Goal: Task Accomplishment & Management: Manage account settings

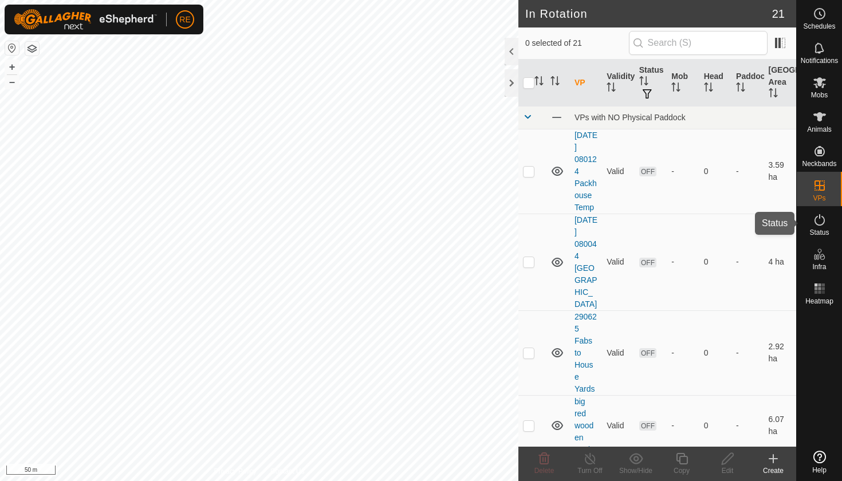
click at [818, 223] on icon at bounding box center [820, 220] width 14 height 14
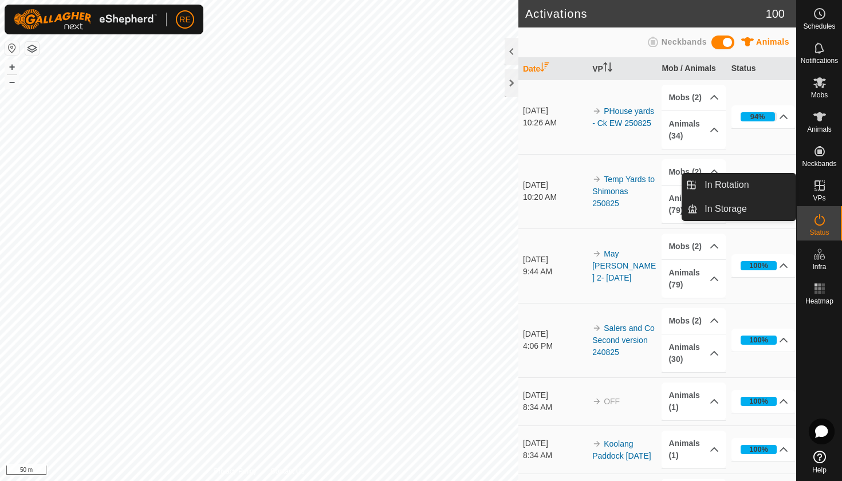
click at [822, 186] on icon at bounding box center [819, 185] width 10 height 10
click at [747, 185] on link "In Rotation" at bounding box center [747, 185] width 98 height 23
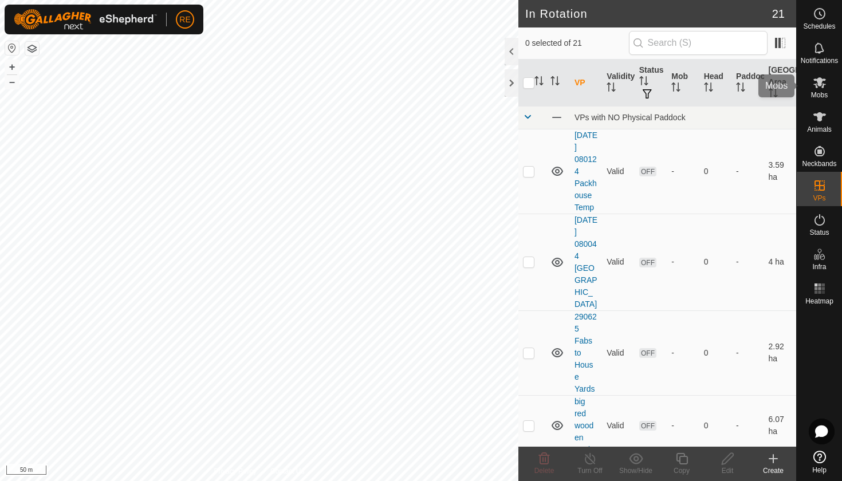
click at [820, 85] on icon at bounding box center [819, 82] width 13 height 11
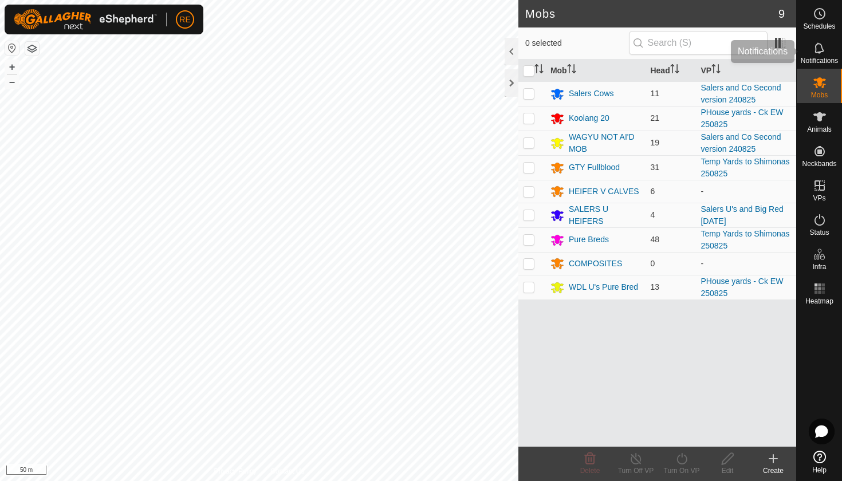
click at [820, 45] on icon at bounding box center [818, 47] width 9 height 11
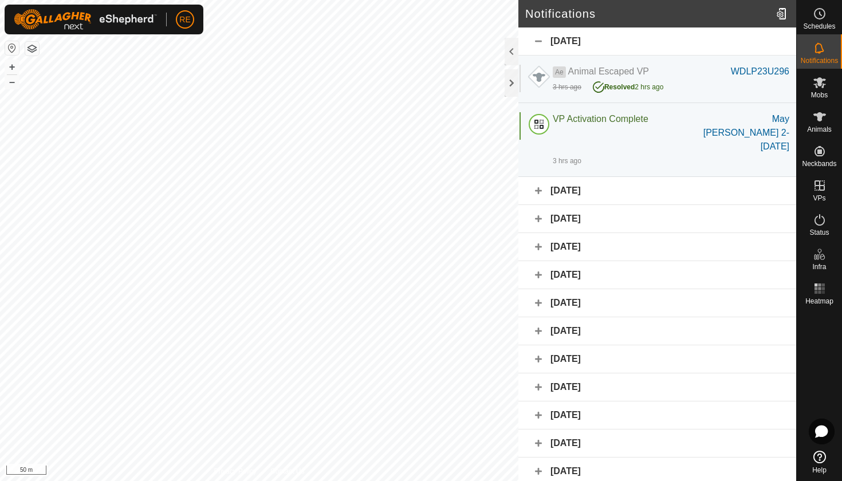
click at [13, 50] on button "button" at bounding box center [12, 48] width 14 height 14
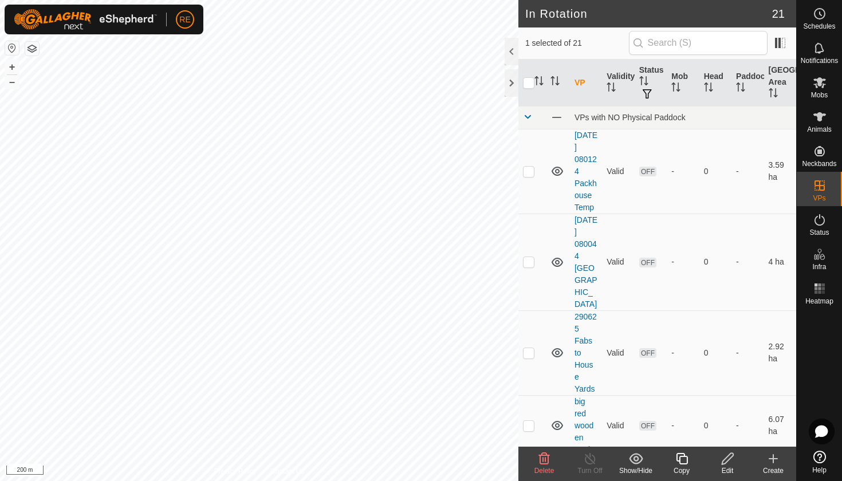
checkbox input "true"
checkbox input "false"
checkbox input "true"
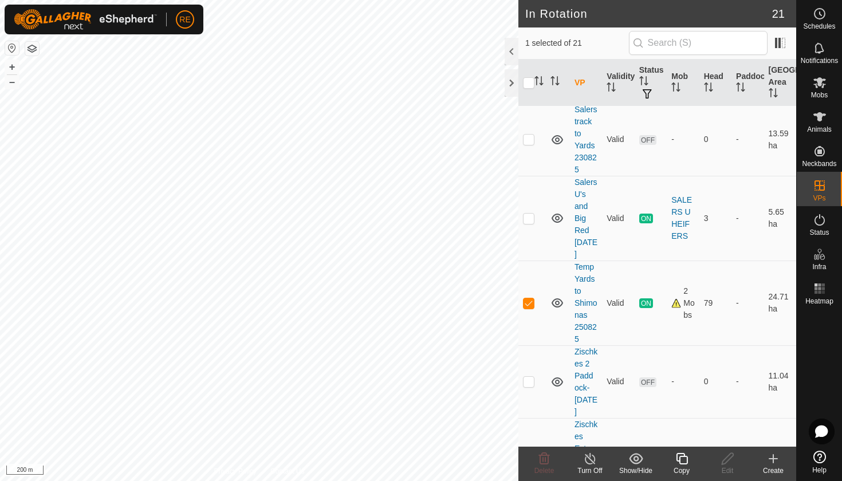
scroll to position [1303, 0]
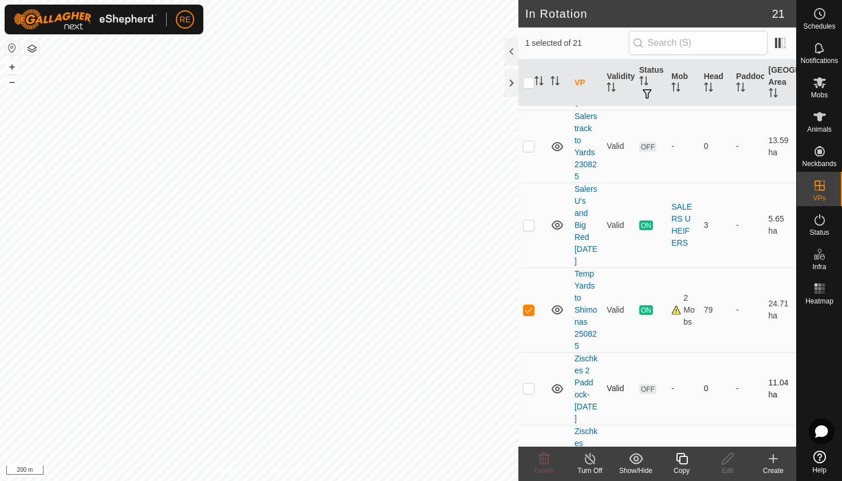
checkbox input "true"
checkbox input "false"
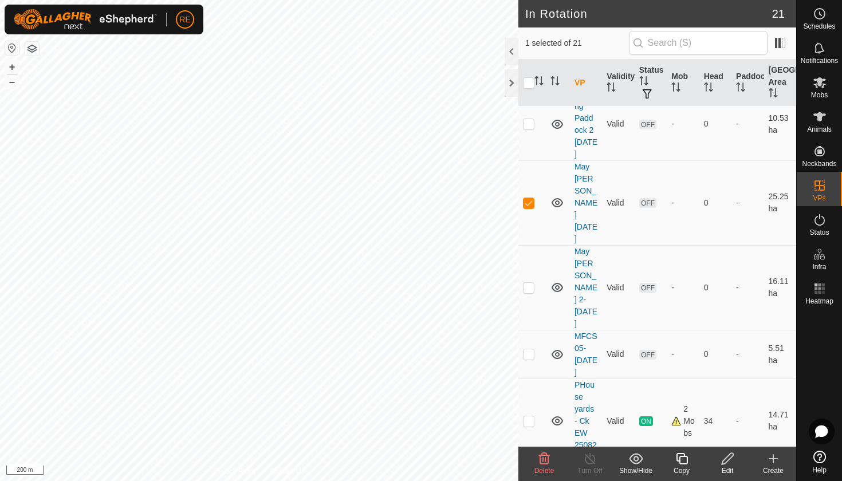
scroll to position [840, 0]
click at [822, 86] on icon at bounding box center [819, 82] width 13 height 11
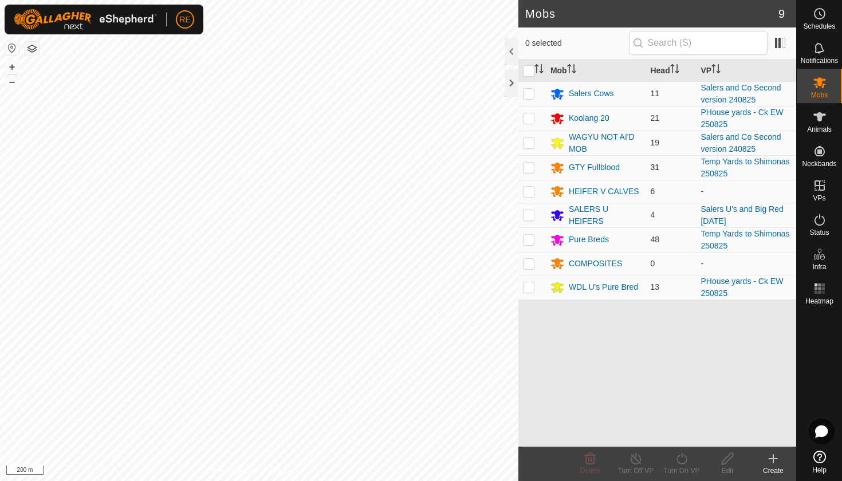
click at [532, 170] on p-checkbox at bounding box center [528, 167] width 11 height 9
checkbox input "true"
click at [531, 239] on p-checkbox at bounding box center [528, 239] width 11 height 9
checkbox input "true"
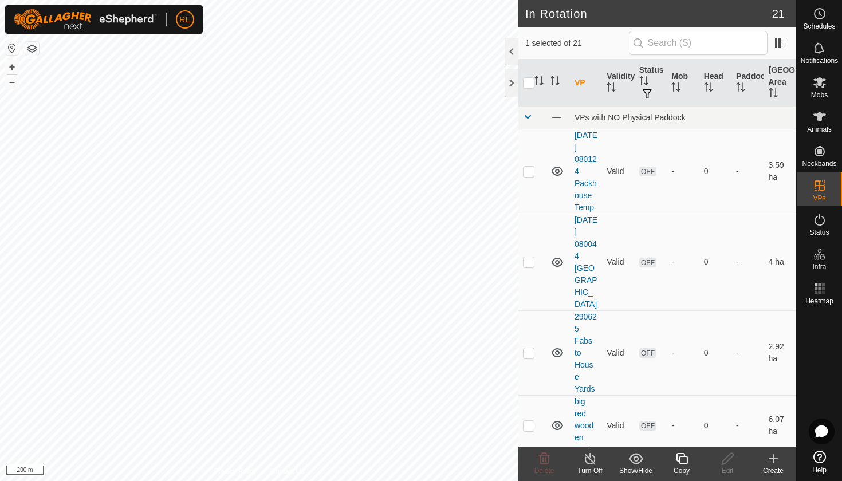
checkbox input "true"
checkbox input "false"
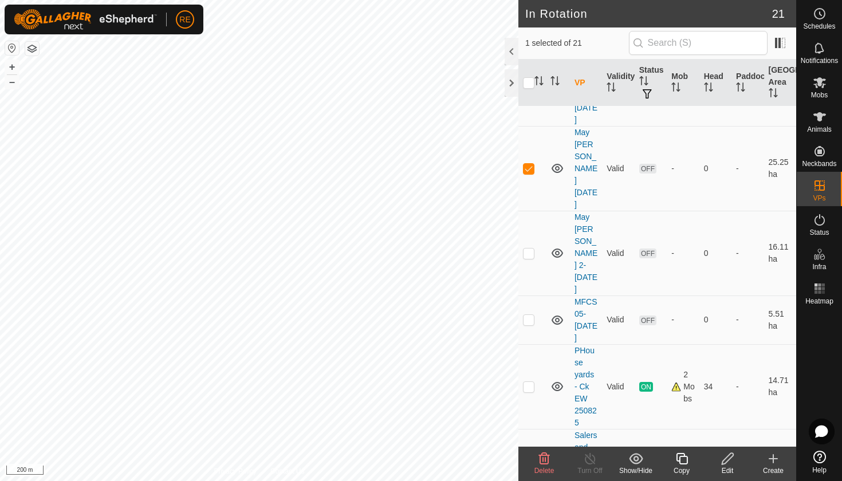
scroll to position [854, 0]
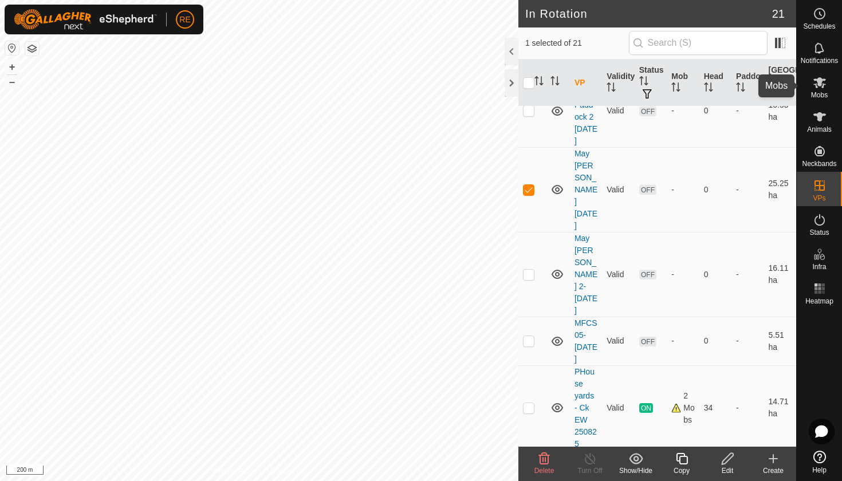
click at [820, 86] on icon at bounding box center [819, 82] width 13 height 11
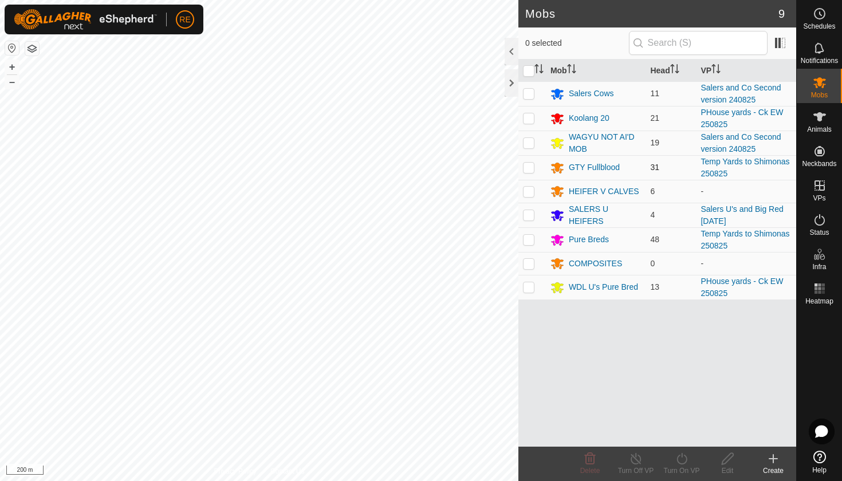
click at [529, 168] on p-checkbox at bounding box center [528, 167] width 11 height 9
checkbox input "true"
click at [529, 241] on p-checkbox at bounding box center [528, 239] width 11 height 9
checkbox input "true"
click at [684, 458] on icon at bounding box center [682, 459] width 14 height 14
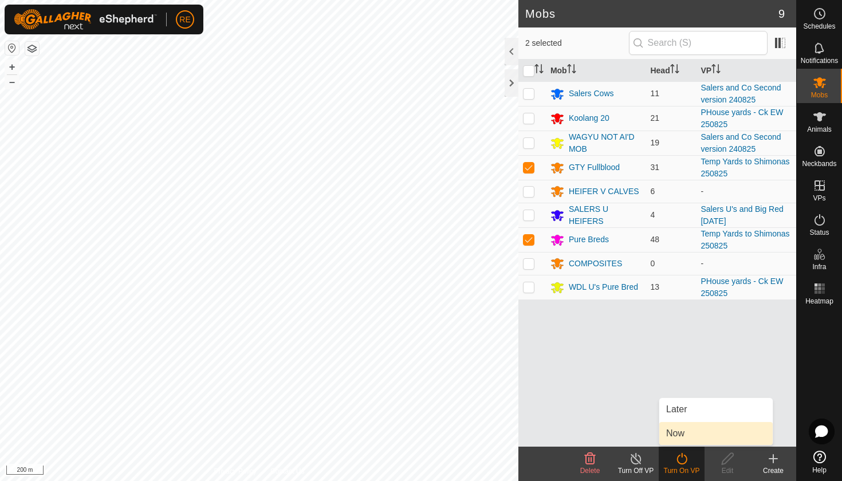
click at [676, 435] on link "Now" at bounding box center [715, 433] width 113 height 23
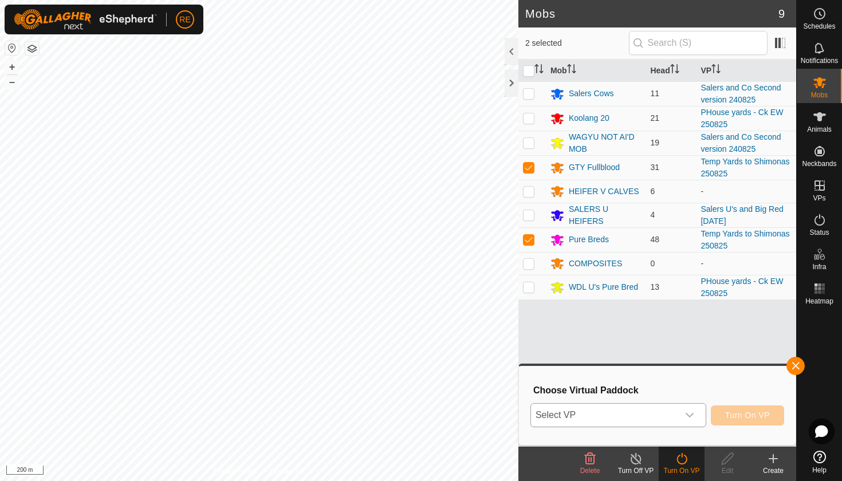
click at [691, 414] on icon "dropdown trigger" at bounding box center [689, 415] width 9 height 9
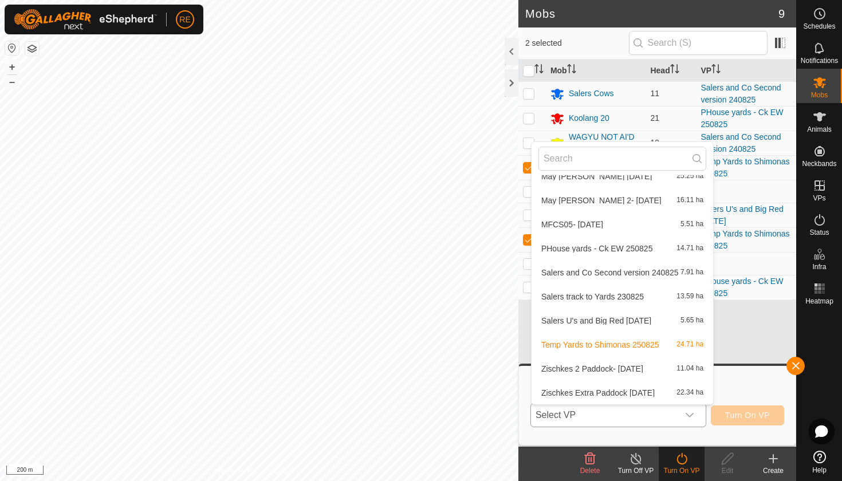
scroll to position [301, 0]
click at [579, 201] on li "May AI Paddock 2- 25.08.2025 16.11 ha" at bounding box center [622, 200] width 182 height 23
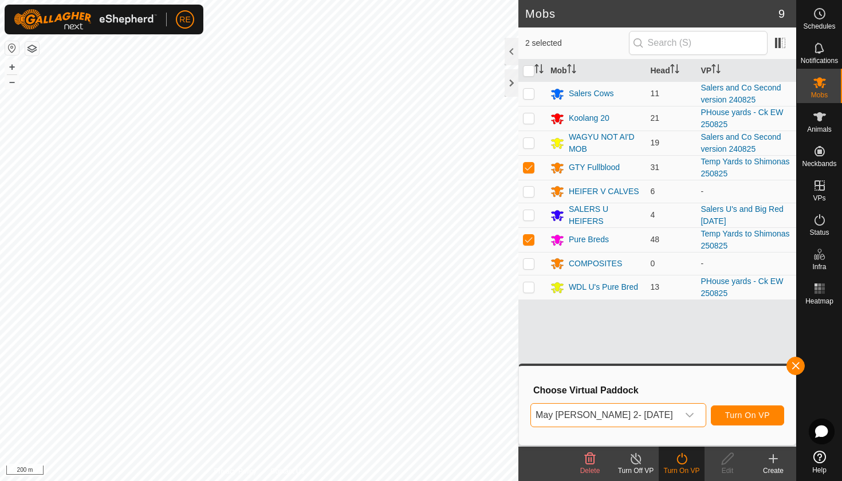
click at [740, 415] on span "Turn On VP" at bounding box center [747, 415] width 45 height 9
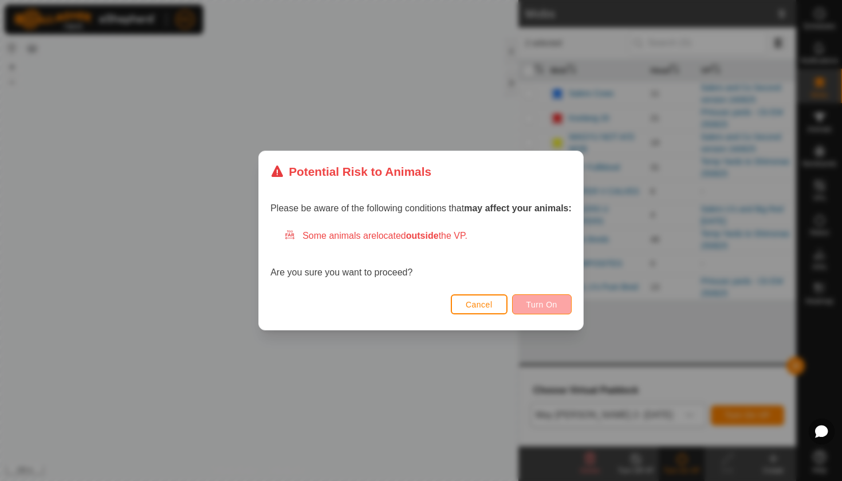
click at [541, 308] on span "Turn On" at bounding box center [541, 304] width 31 height 9
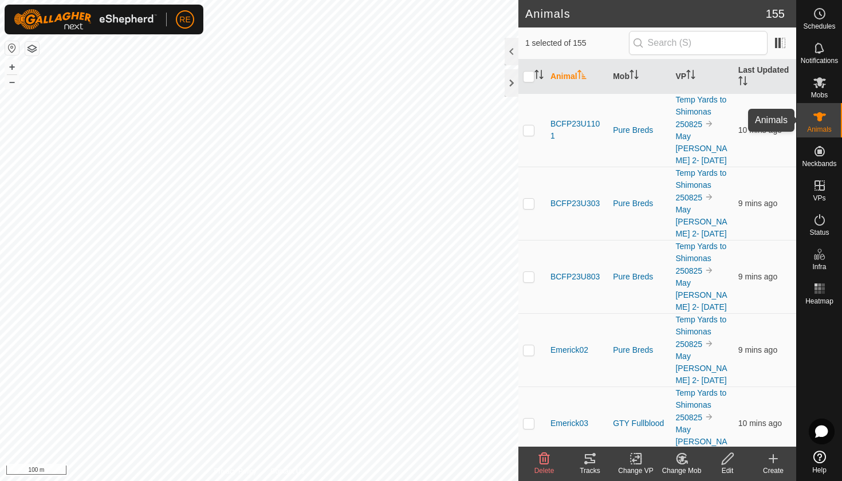
click at [821, 115] on icon at bounding box center [819, 116] width 13 height 9
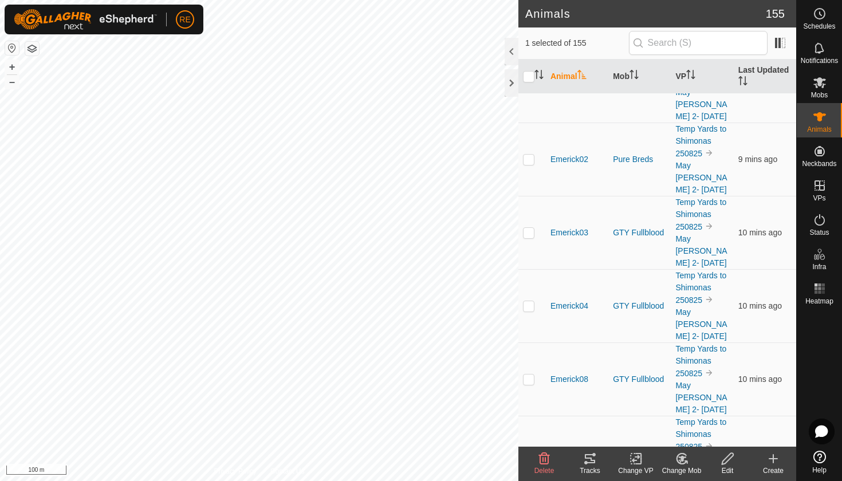
scroll to position [201, 0]
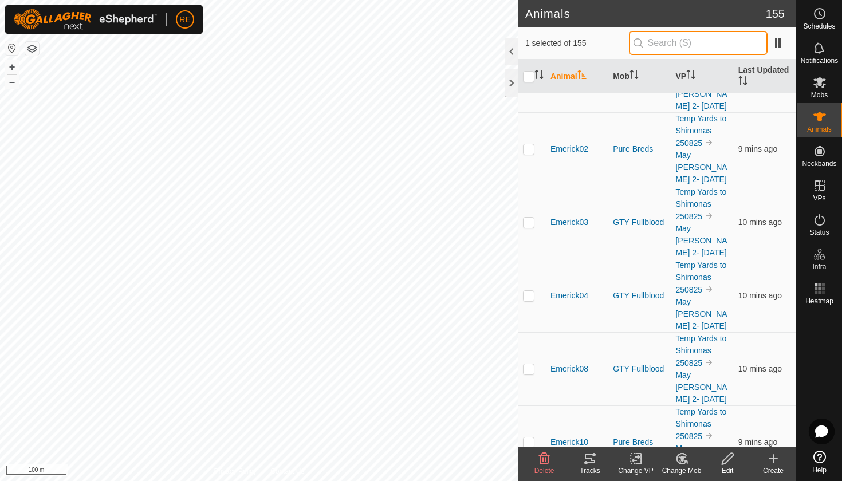
click at [669, 42] on input "text" at bounding box center [698, 43] width 139 height 24
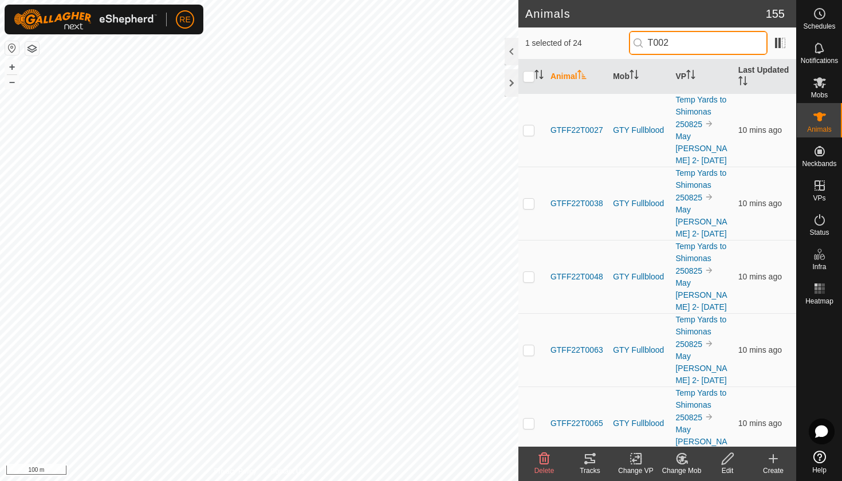
type input "T0029"
checkbox input "true"
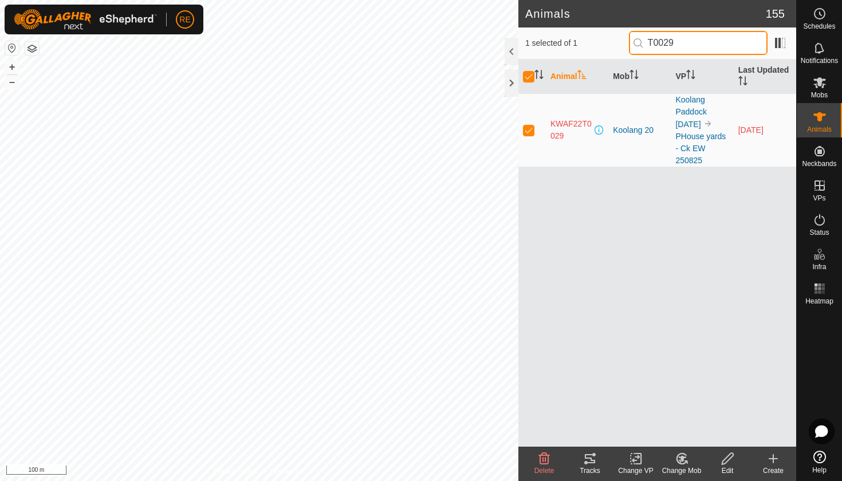
type input "T0029"
click at [820, 224] on icon at bounding box center [820, 220] width 14 height 14
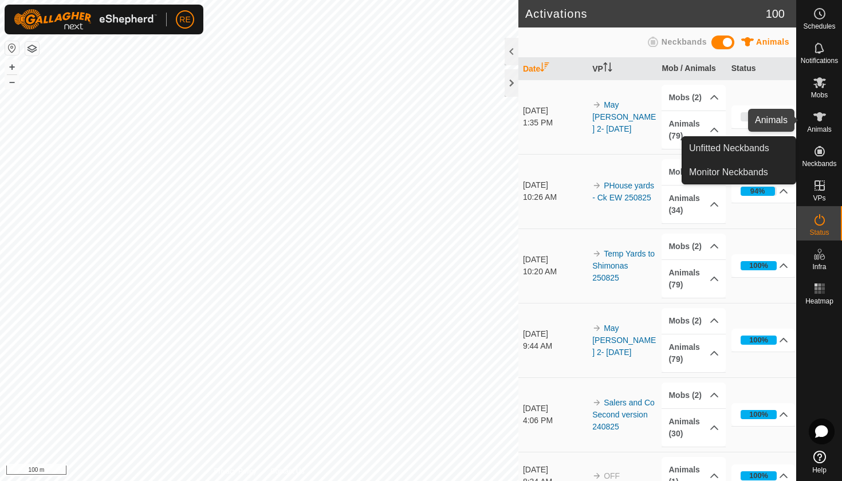
click at [818, 121] on icon at bounding box center [819, 116] width 13 height 9
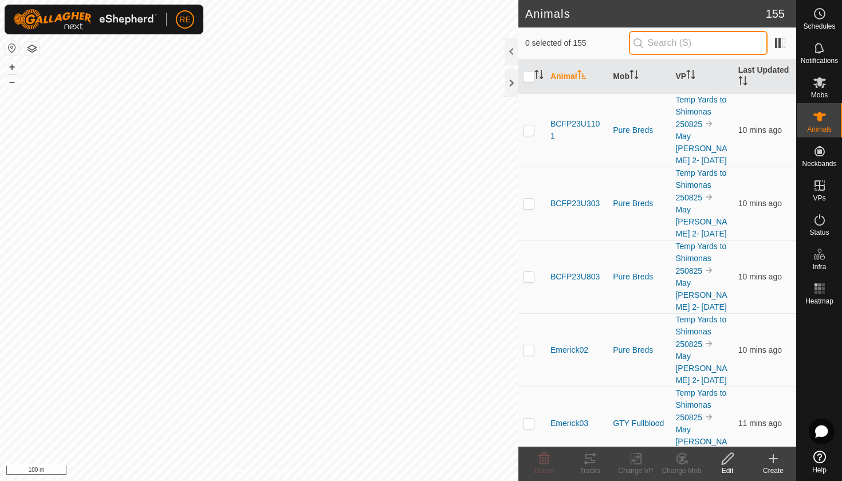
click at [690, 46] on input "text" at bounding box center [698, 43] width 139 height 24
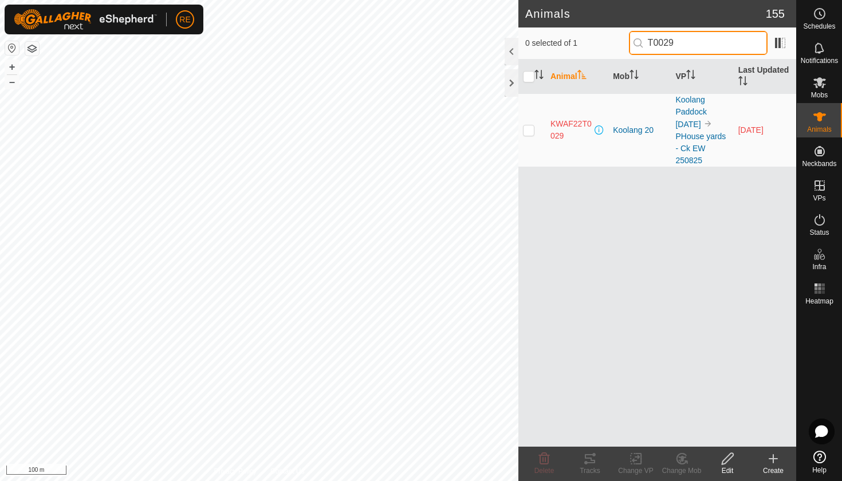
type input "T0029"
click at [531, 131] on p-checkbox at bounding box center [528, 129] width 11 height 9
checkbox input "true"
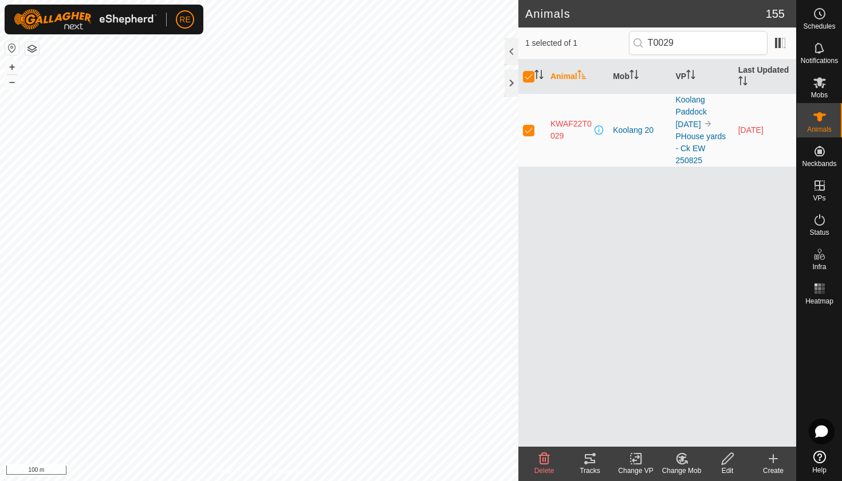
click at [726, 459] on icon at bounding box center [727, 459] width 14 height 14
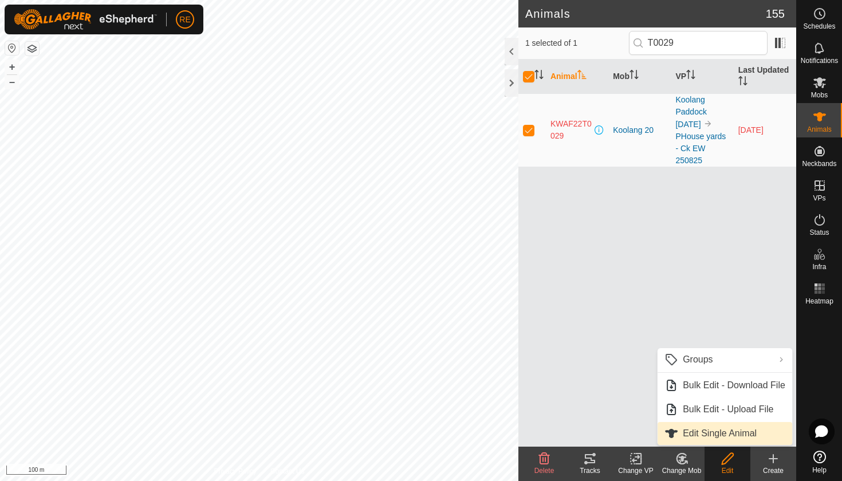
click at [709, 434] on link "Edit Single Animal" at bounding box center [724, 433] width 135 height 23
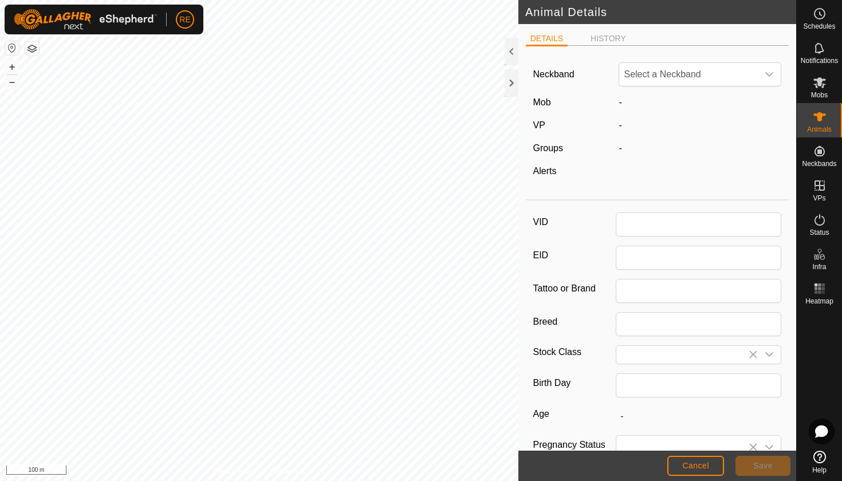
type input "KWAF22T0029"
type input "982123786483547"
type input "Wagyu"
type input "PB"
type input "0"
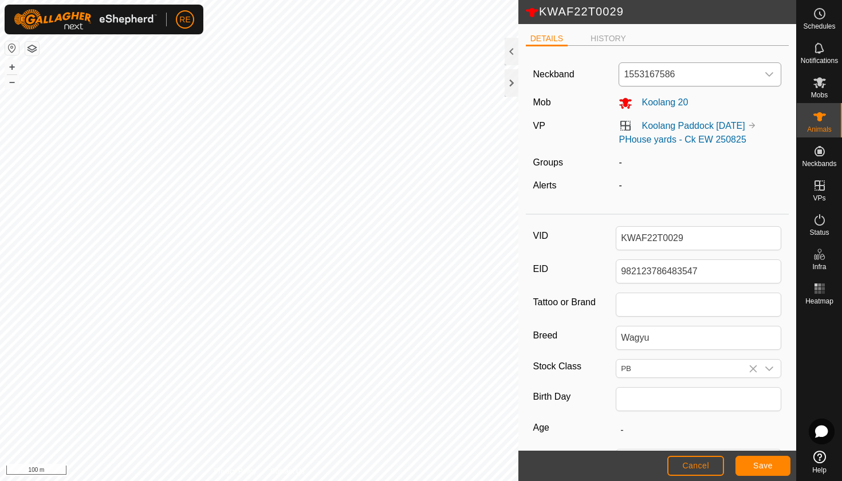
click at [771, 73] on icon "dropdown trigger" at bounding box center [769, 74] width 9 height 9
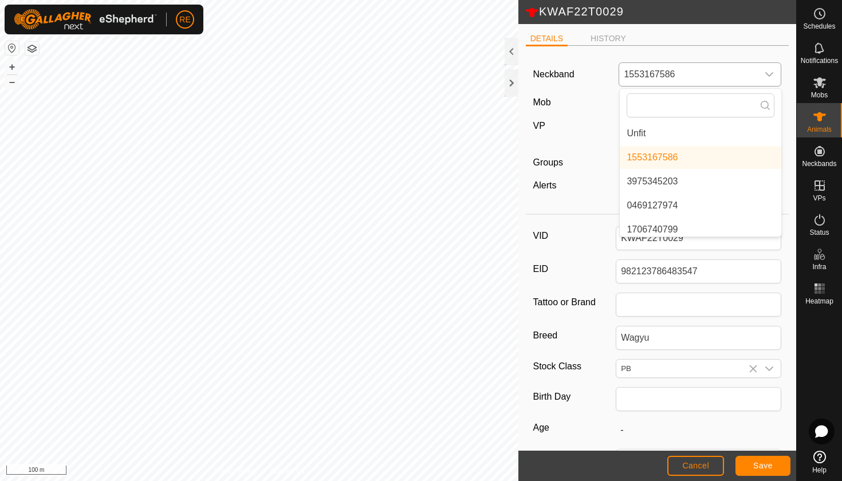
click at [638, 134] on li "Unfit" at bounding box center [700, 133] width 161 height 23
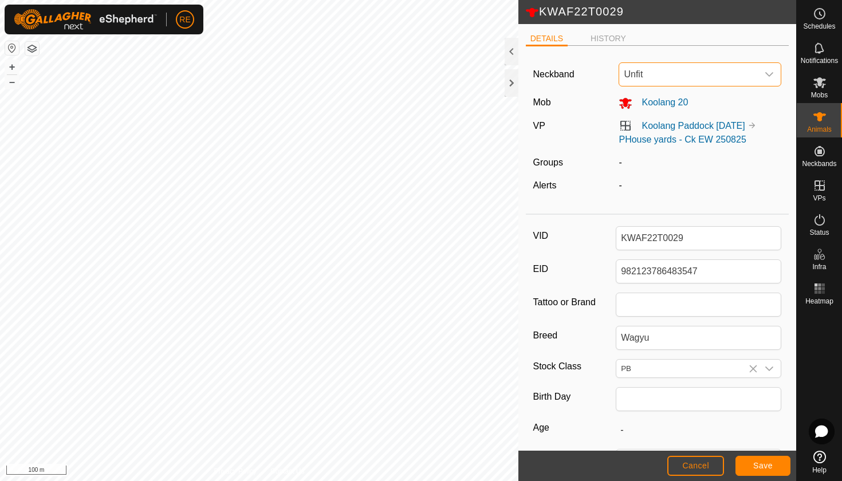
click at [770, 466] on span "Save" at bounding box center [762, 465] width 19 height 9
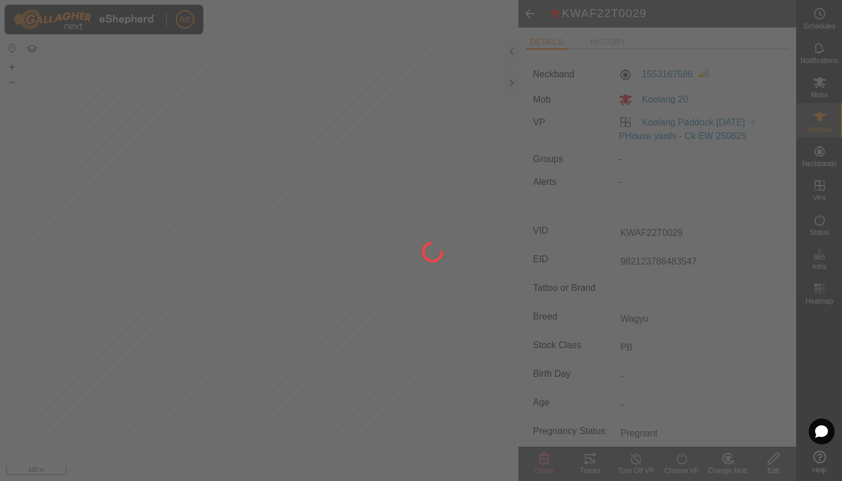
type input "-"
type input "0 kg"
type input "-"
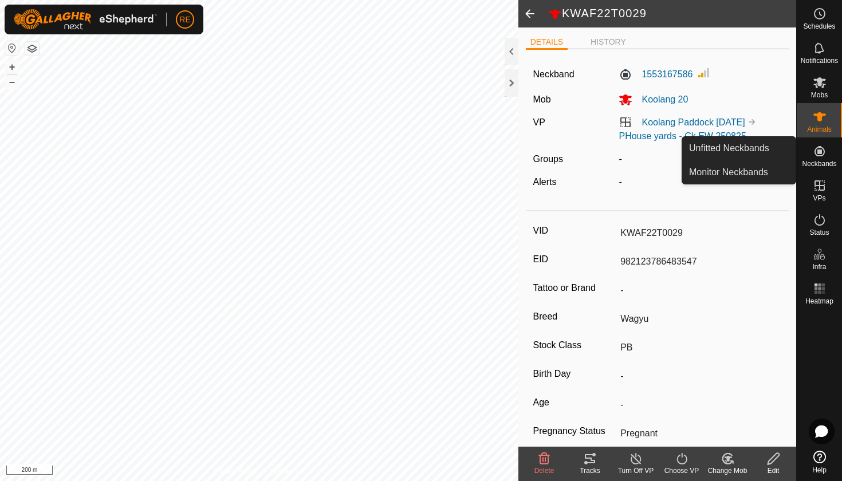
click at [822, 155] on icon at bounding box center [819, 151] width 10 height 10
click at [764, 174] on link "Monitor Neckbands" at bounding box center [738, 172] width 113 height 23
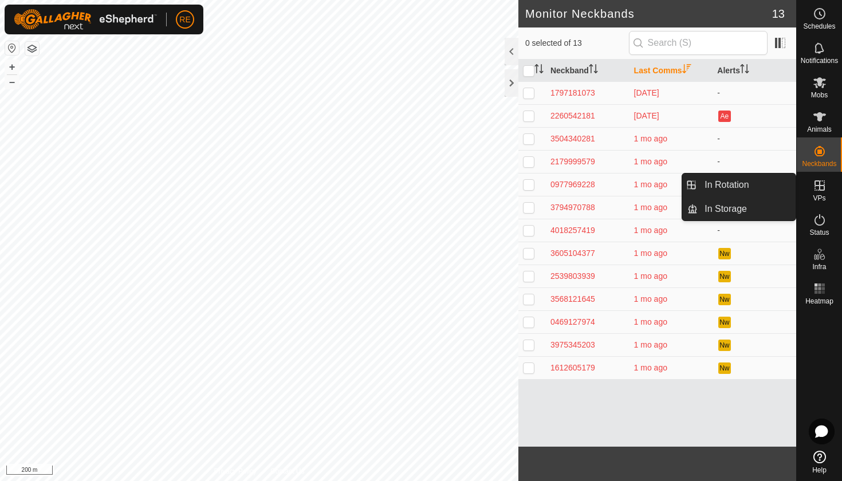
click at [821, 189] on icon at bounding box center [820, 186] width 14 height 14
click at [821, 190] on icon at bounding box center [819, 185] width 10 height 10
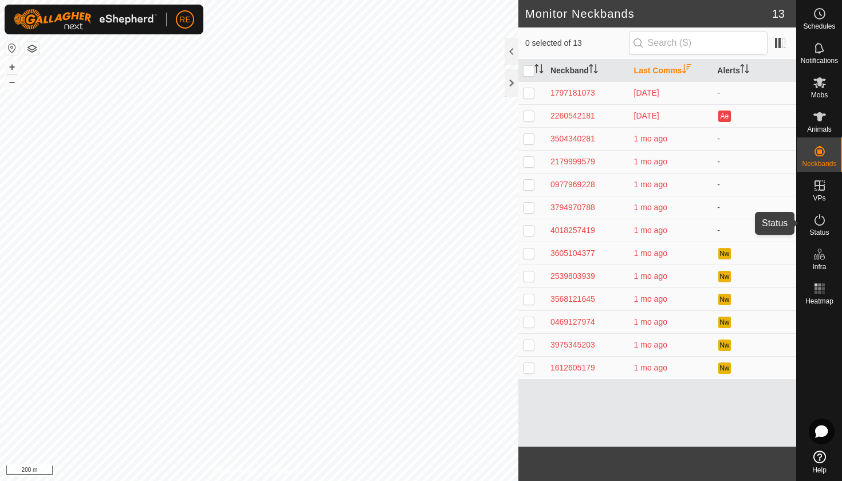
click at [817, 226] on icon at bounding box center [820, 220] width 14 height 14
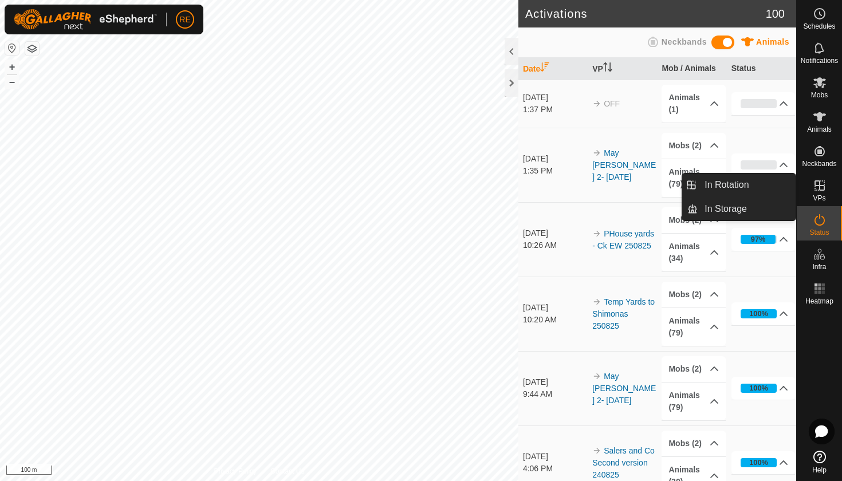
click at [822, 190] on icon at bounding box center [819, 185] width 10 height 10
click at [746, 187] on link "In Rotation" at bounding box center [747, 185] width 98 height 23
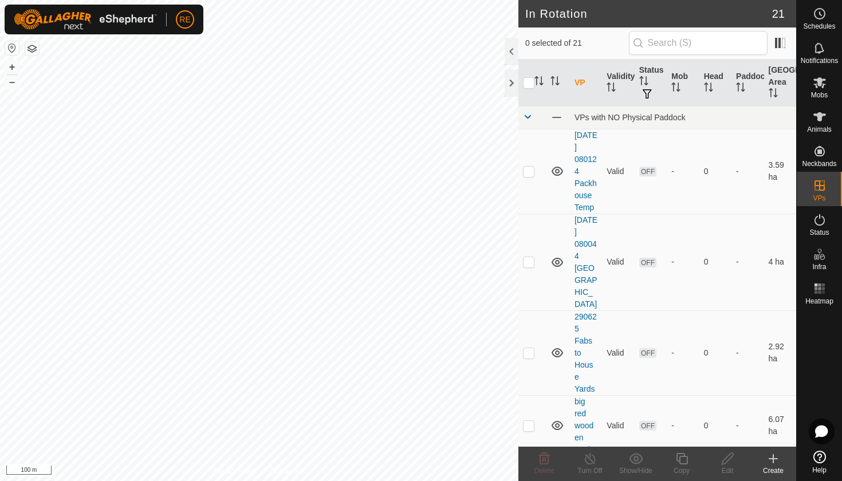
click at [771, 459] on icon at bounding box center [773, 459] width 8 height 0
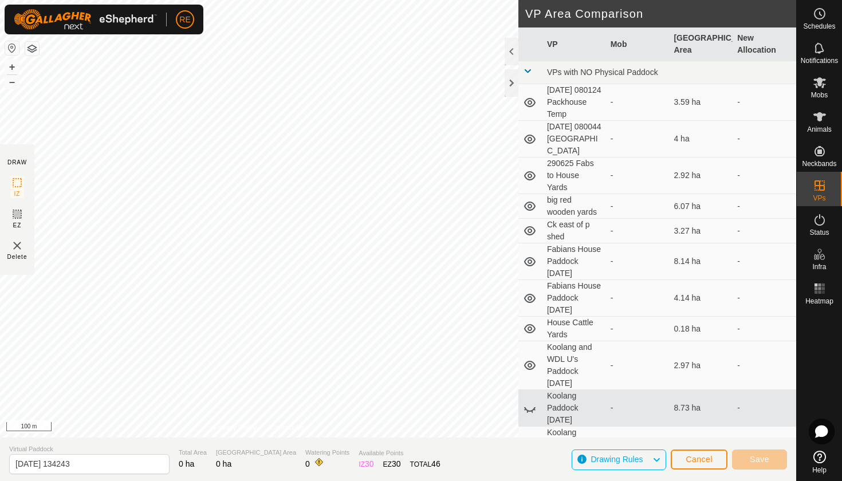
click at [356, 448] on div "DRAW IZ EZ Delete Privacy Policy Contact Us + – ⇧ i 100 m VP Area Comparison VP…" at bounding box center [398, 240] width 796 height 481
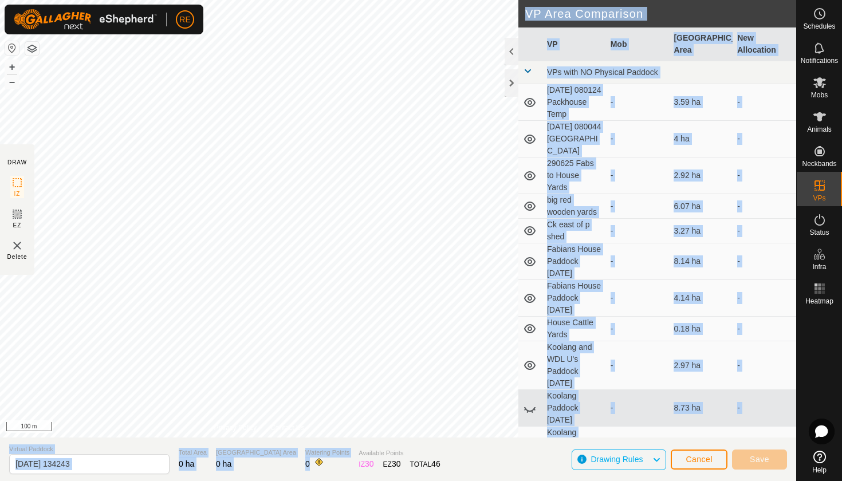
click at [356, 430] on div "DRAW IZ EZ Delete Privacy Policy Contact Us + – ⇧ i 100 m VP Area Comparison VP…" at bounding box center [398, 240] width 796 height 481
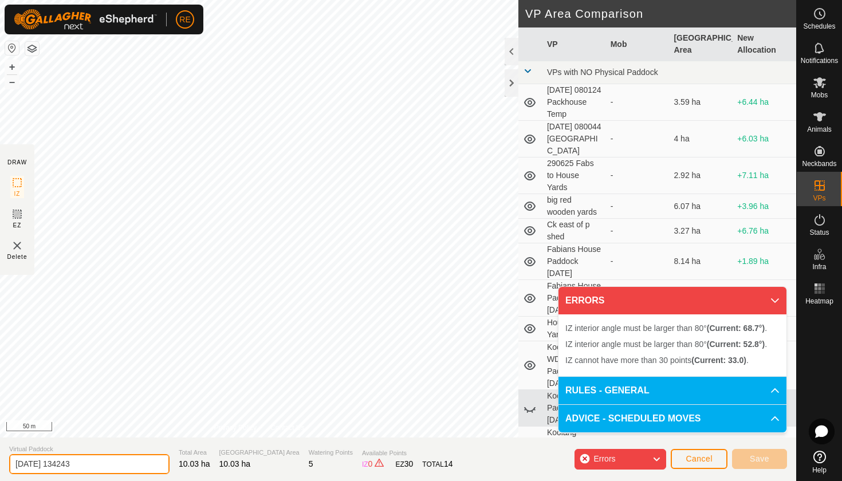
click at [91, 464] on input "2025-08-25 134243" at bounding box center [89, 464] width 160 height 20
drag, startPoint x: 91, startPoint y: 464, endPoint x: 13, endPoint y: 464, distance: 77.9
click at [13, 464] on input "2025-08-25 134243" at bounding box center [89, 464] width 160 height 20
type input "Salers laneway to yards 250825"
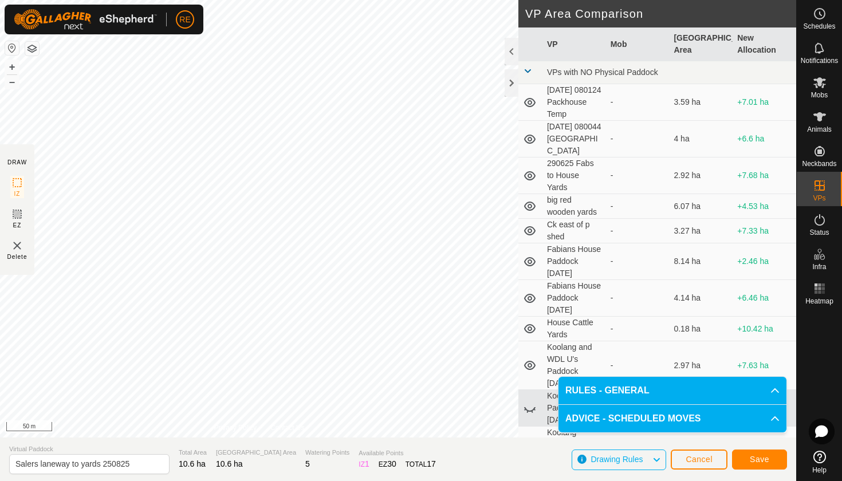
click at [767, 460] on span "Save" at bounding box center [759, 459] width 19 height 9
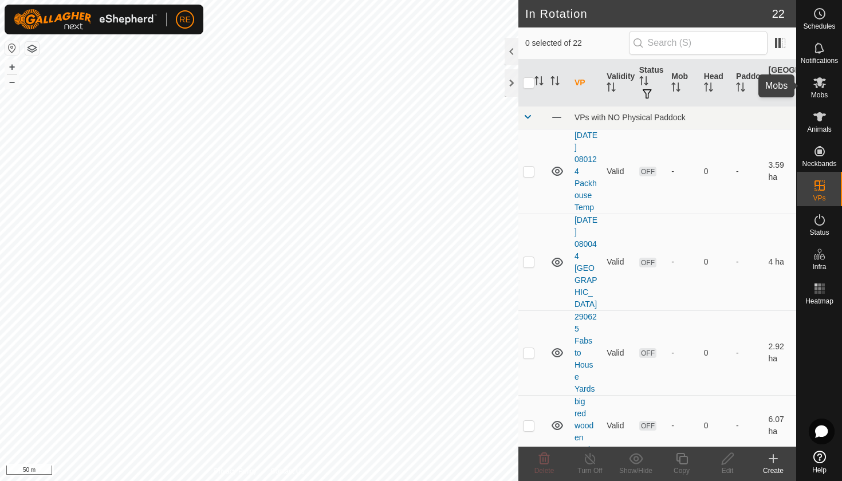
click at [820, 85] on icon at bounding box center [819, 82] width 13 height 11
checkbox input "false"
checkbox input "true"
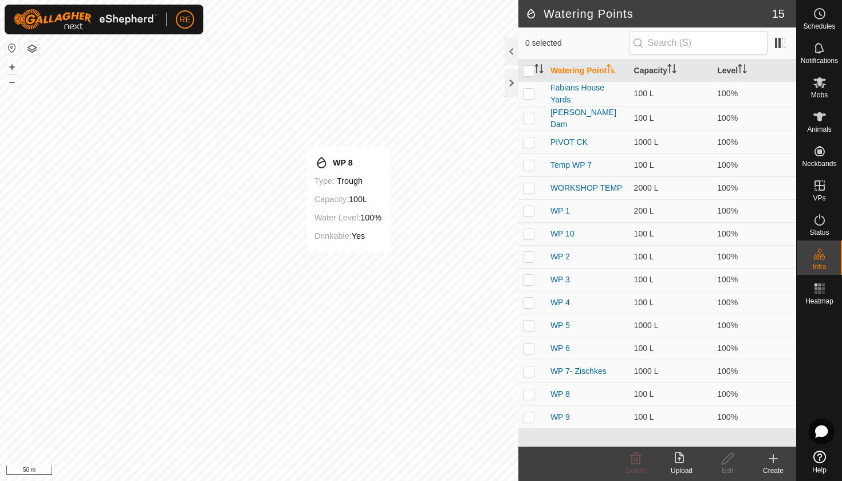
checkbox input "true"
click at [730, 458] on icon at bounding box center [727, 459] width 14 height 14
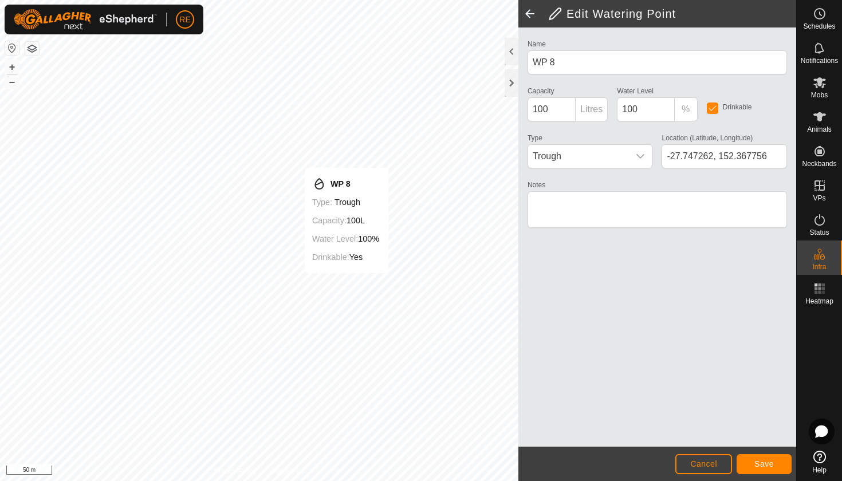
type input "-27.747502, 152.367718"
click at [769, 465] on span "Save" at bounding box center [763, 463] width 19 height 9
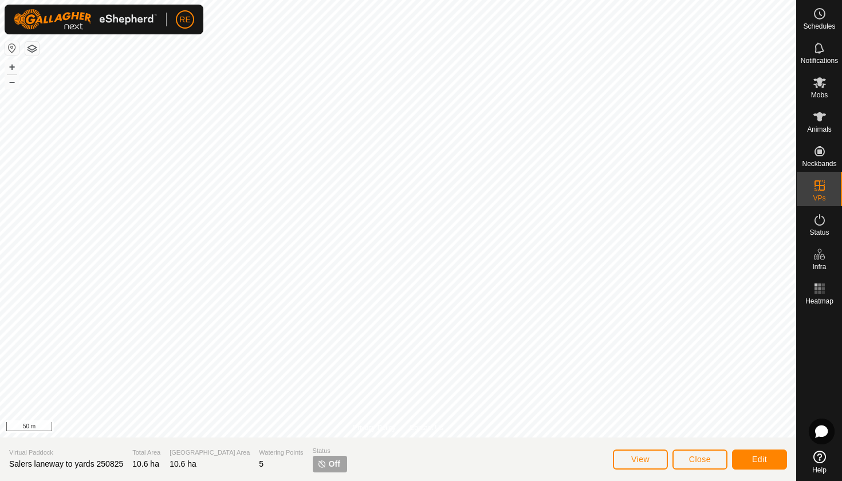
click at [761, 458] on span "Edit" at bounding box center [759, 459] width 15 height 9
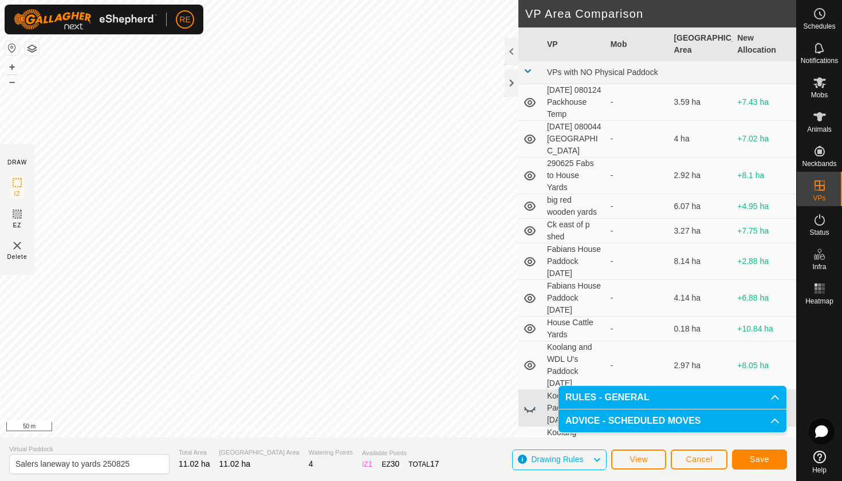
click at [769, 460] on span "Save" at bounding box center [759, 459] width 19 height 9
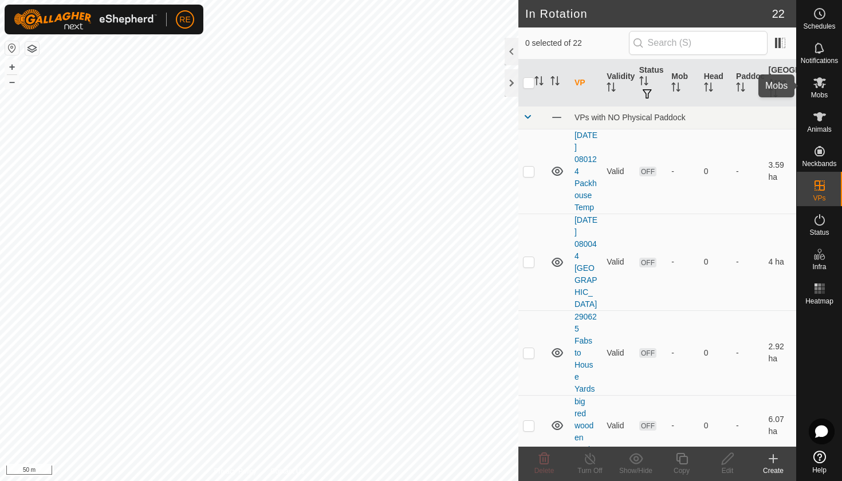
click at [821, 88] on icon at bounding box center [820, 83] width 14 height 14
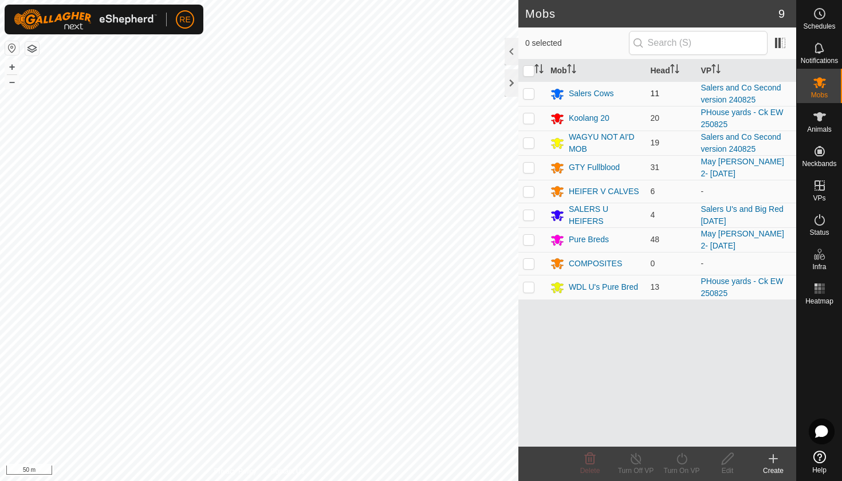
click at [528, 93] on p-checkbox at bounding box center [528, 93] width 11 height 9
checkbox input "true"
click at [529, 143] on p-checkbox at bounding box center [528, 142] width 11 height 9
checkbox input "true"
click at [682, 459] on icon at bounding box center [682, 459] width 14 height 14
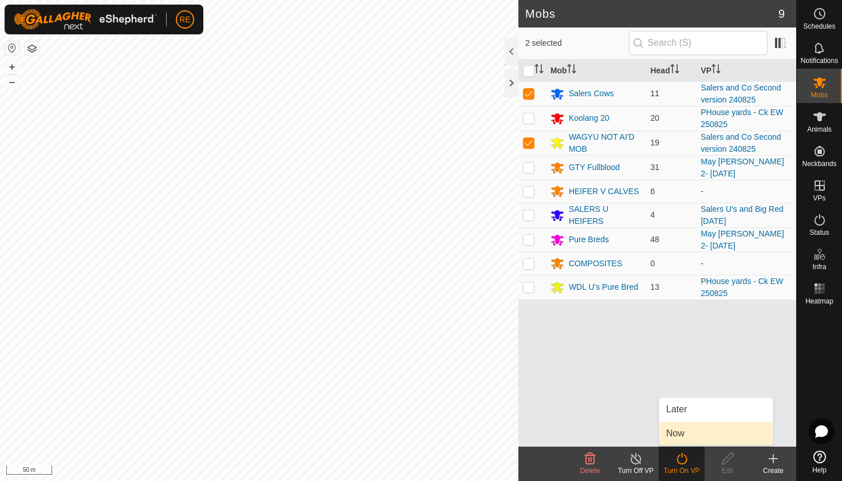
click at [673, 434] on link "Now" at bounding box center [715, 433] width 113 height 23
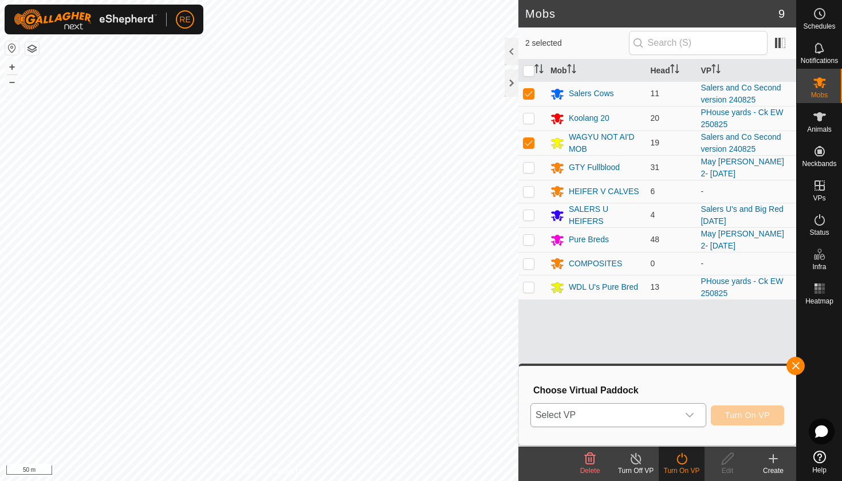
click at [691, 415] on icon "dropdown trigger" at bounding box center [690, 415] width 8 height 5
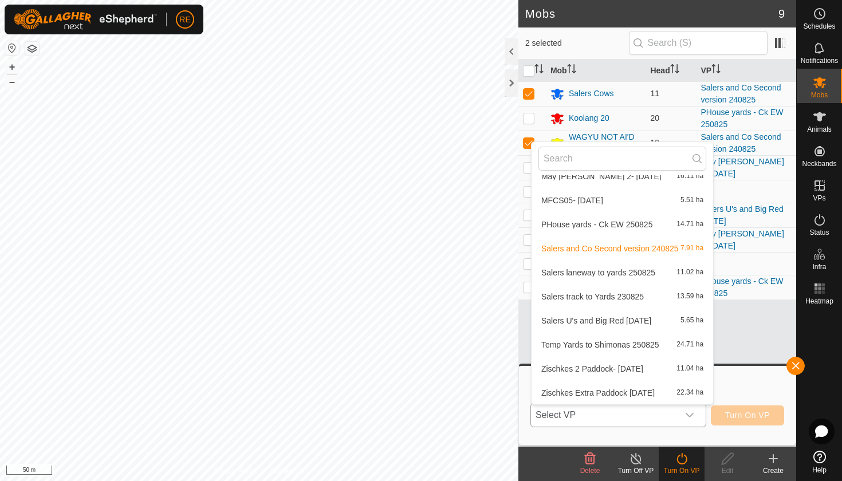
scroll to position [325, 0]
click at [579, 273] on li "Salers laneway to yards 250825 11.02 ha" at bounding box center [622, 272] width 182 height 23
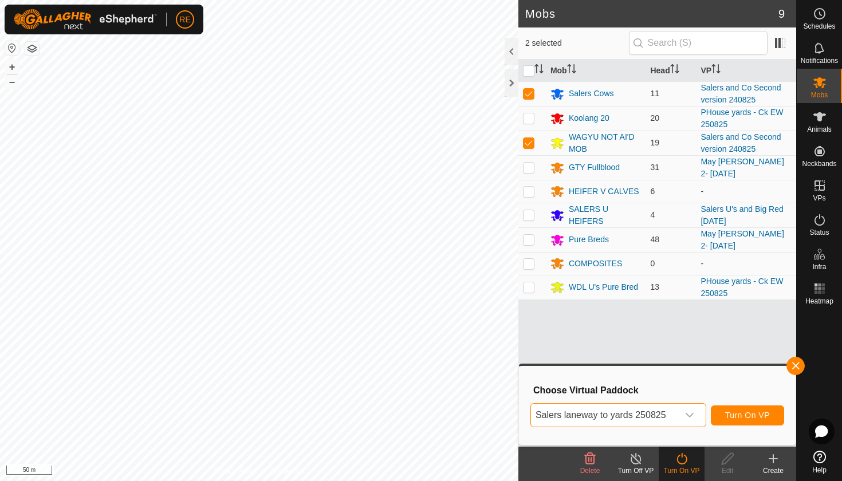
click at [739, 413] on span "Turn On VP" at bounding box center [747, 415] width 45 height 9
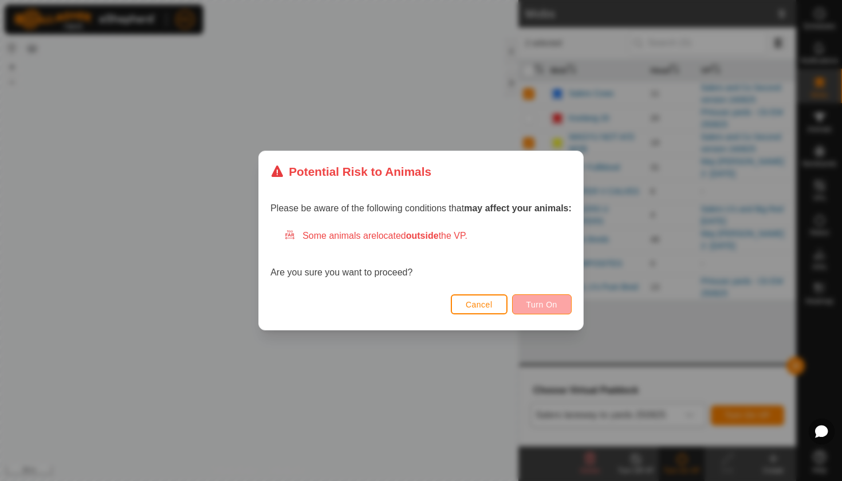
click at [548, 303] on span "Turn On" at bounding box center [541, 304] width 31 height 9
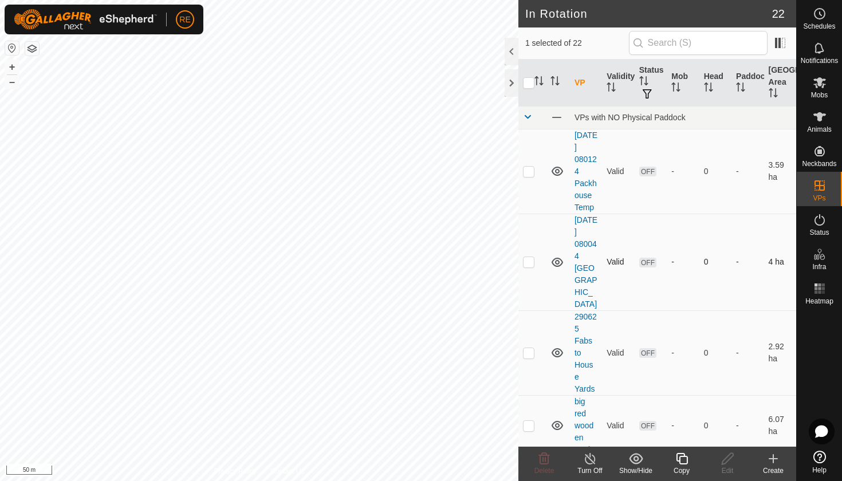
checkbox input "true"
checkbox input "false"
checkbox input "true"
click at [772, 459] on icon at bounding box center [773, 459] width 8 height 0
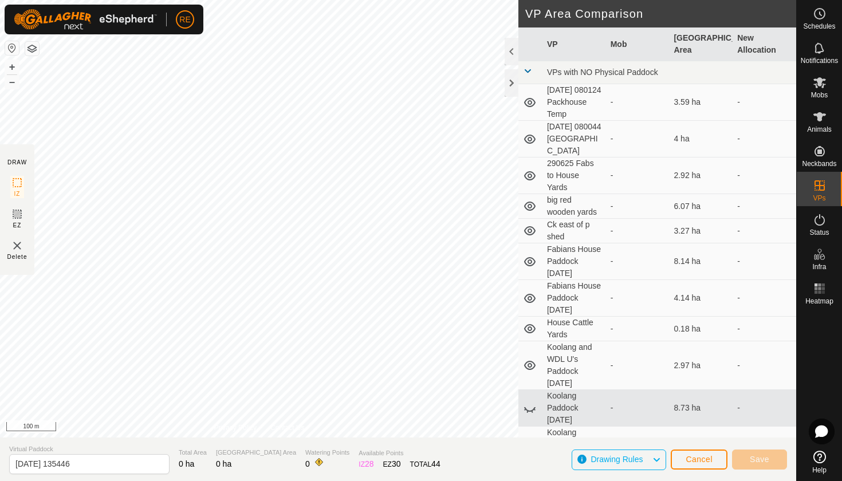
click at [700, 460] on span "Cancel" at bounding box center [699, 459] width 27 height 9
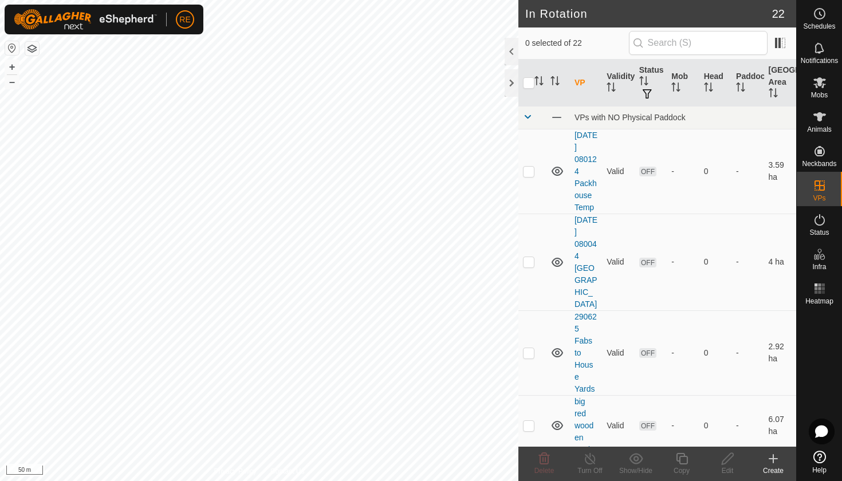
click at [775, 459] on icon at bounding box center [773, 459] width 8 height 0
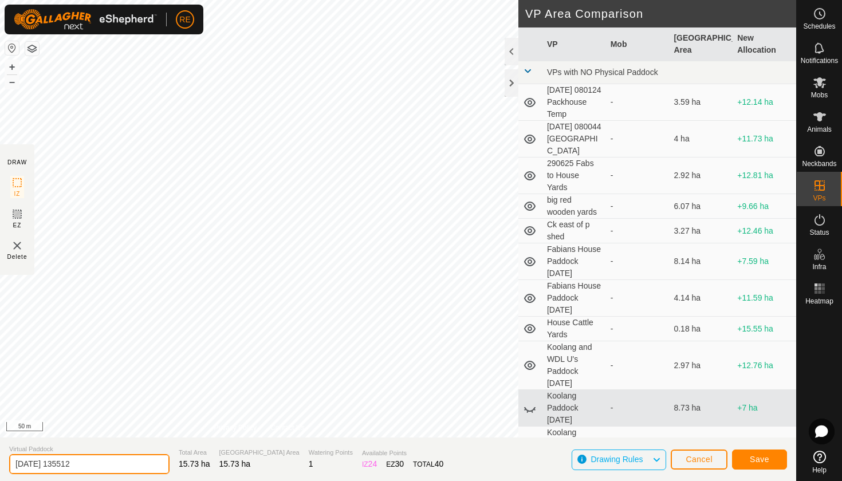
drag, startPoint x: 91, startPoint y: 464, endPoint x: 11, endPoint y: 464, distance: 80.2
click at [11, 464] on input "[DATE] 135512" at bounding box center [89, 464] width 160 height 20
type input "May [PERSON_NAME] 3 250825"
click at [761, 458] on span "Save" at bounding box center [759, 459] width 19 height 9
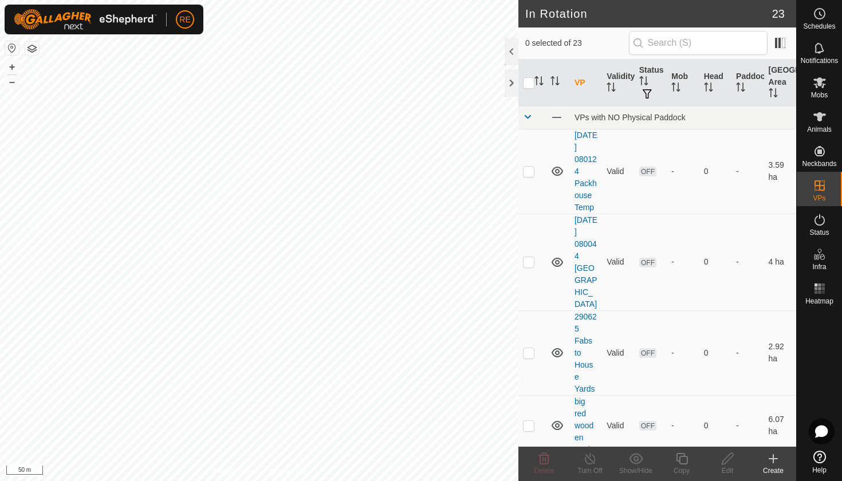
checkbox input "true"
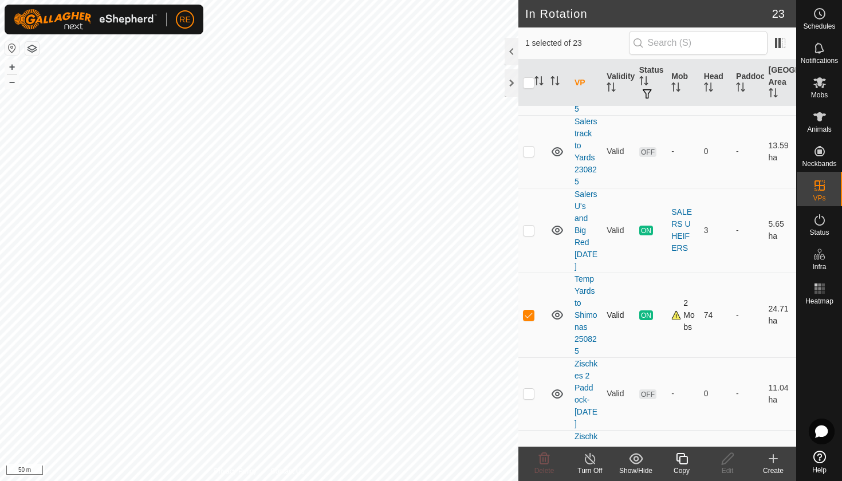
scroll to position [1456, 0]
checkbox input "true"
checkbox input "false"
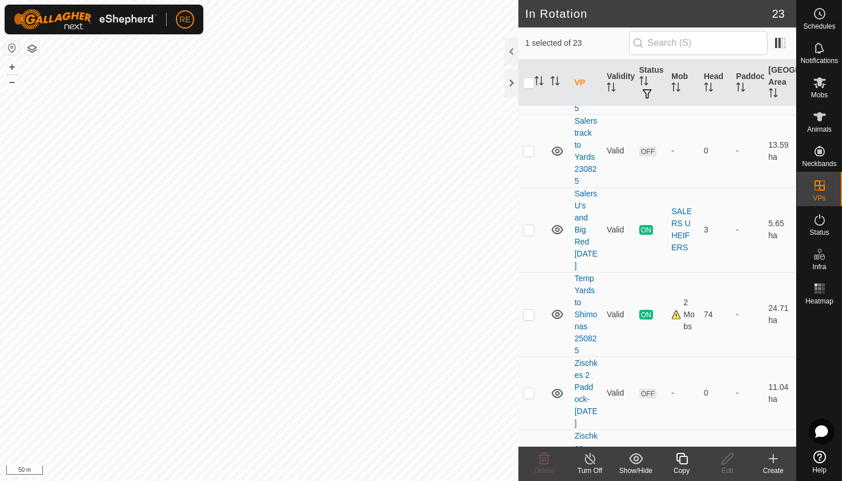
checkbox input "true"
checkbox input "false"
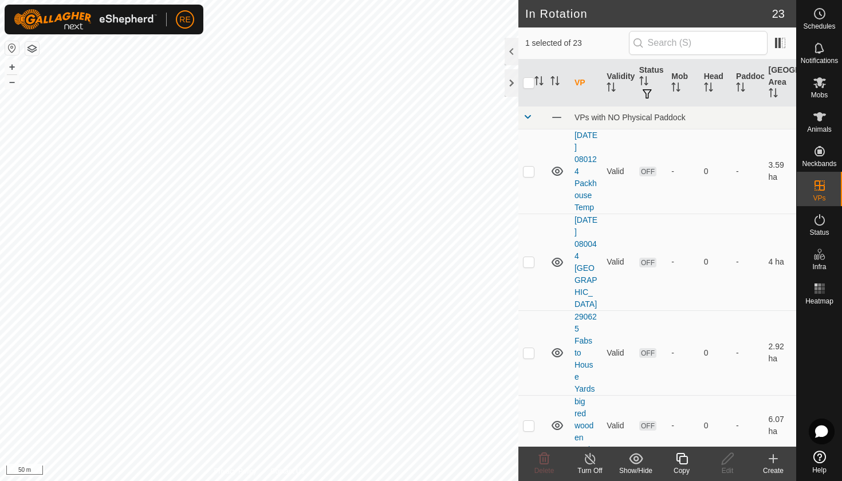
checkbox input "false"
checkbox input "true"
checkbox input "false"
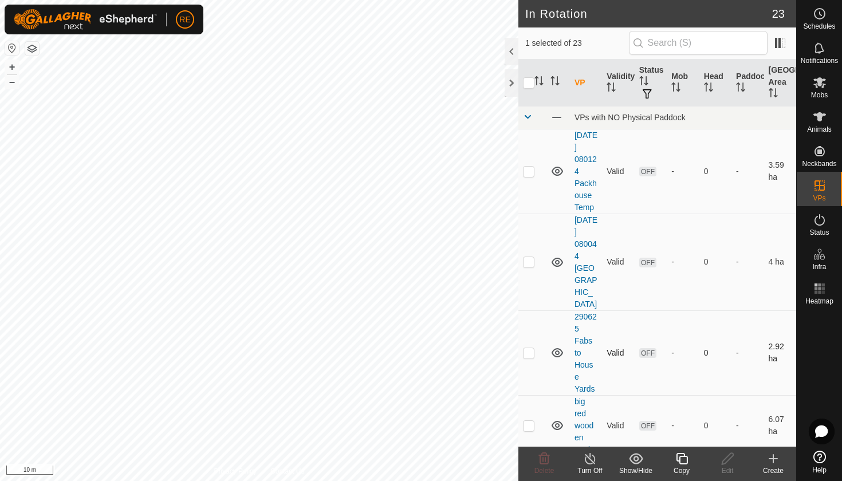
checkbox input "true"
checkbox input "false"
checkbox input "true"
checkbox input "false"
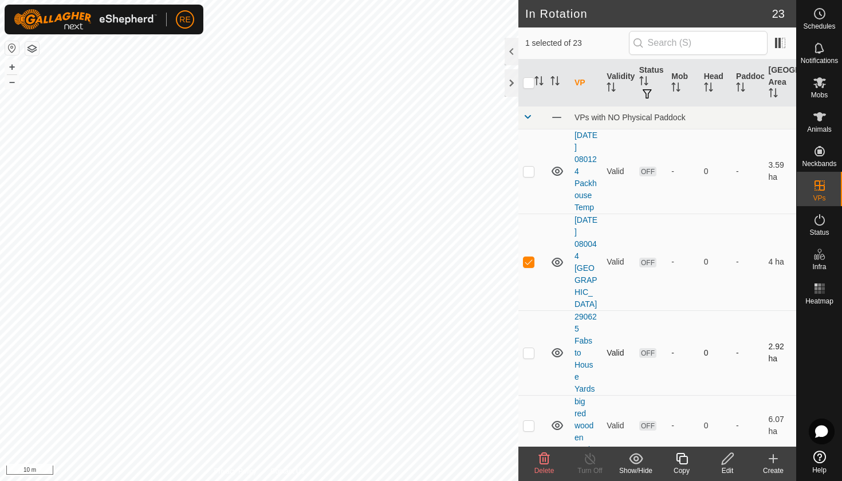
checkbox input "false"
checkbox input "true"
click at [820, 224] on icon at bounding box center [820, 220] width 14 height 14
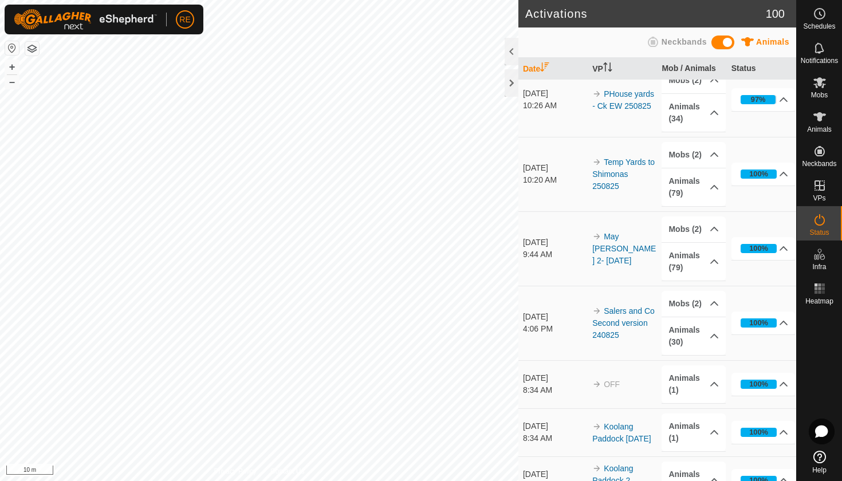
scroll to position [218, 0]
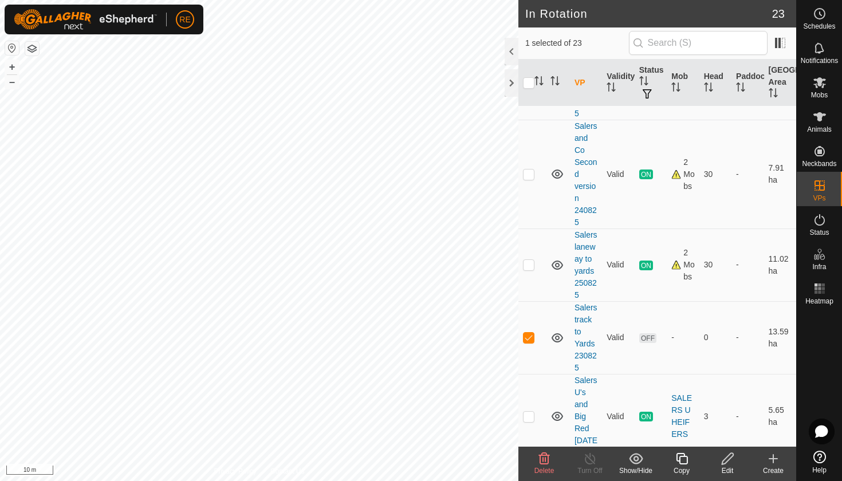
scroll to position [1270, 0]
click at [821, 88] on icon at bounding box center [820, 83] width 14 height 14
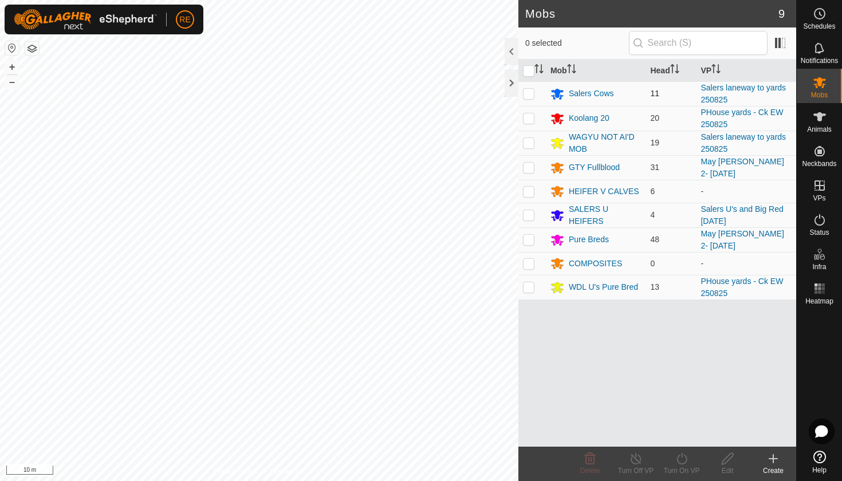
click at [530, 92] on p-checkbox at bounding box center [528, 93] width 11 height 9
checkbox input "true"
click at [530, 144] on p-checkbox at bounding box center [528, 142] width 11 height 9
checkbox input "true"
click at [682, 460] on icon at bounding box center [682, 459] width 14 height 14
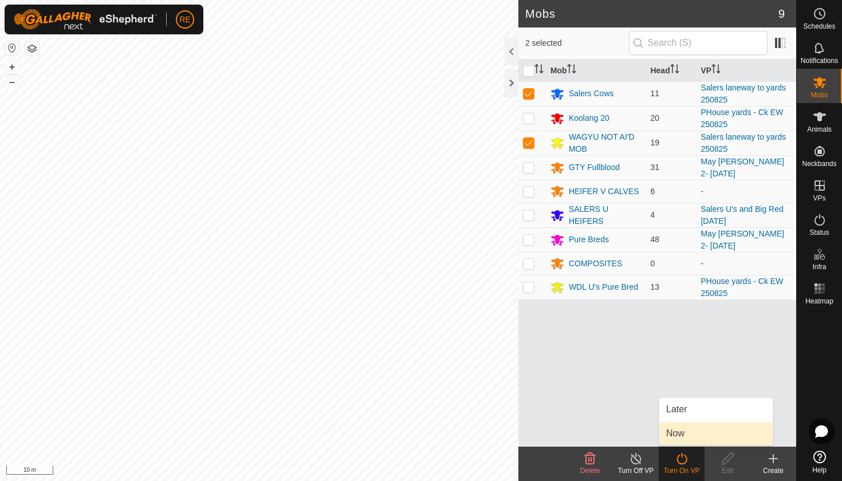
click at [677, 436] on link "Now" at bounding box center [715, 433] width 113 height 23
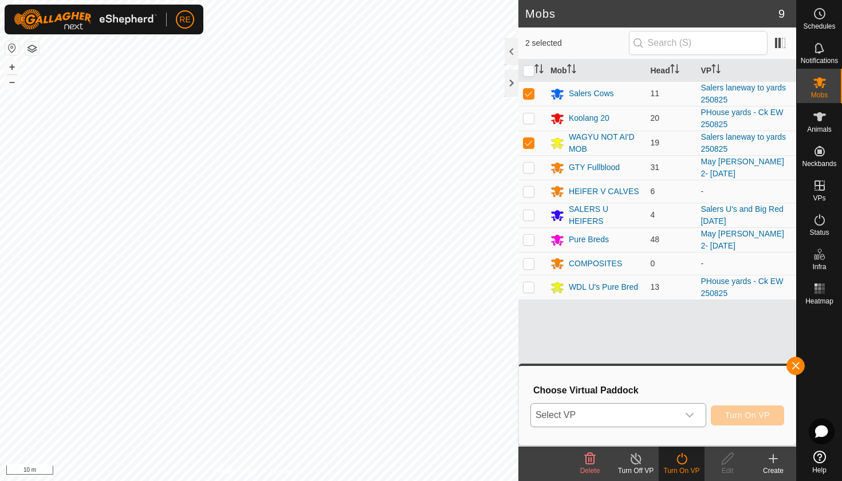
click at [690, 415] on icon "dropdown trigger" at bounding box center [689, 415] width 9 height 9
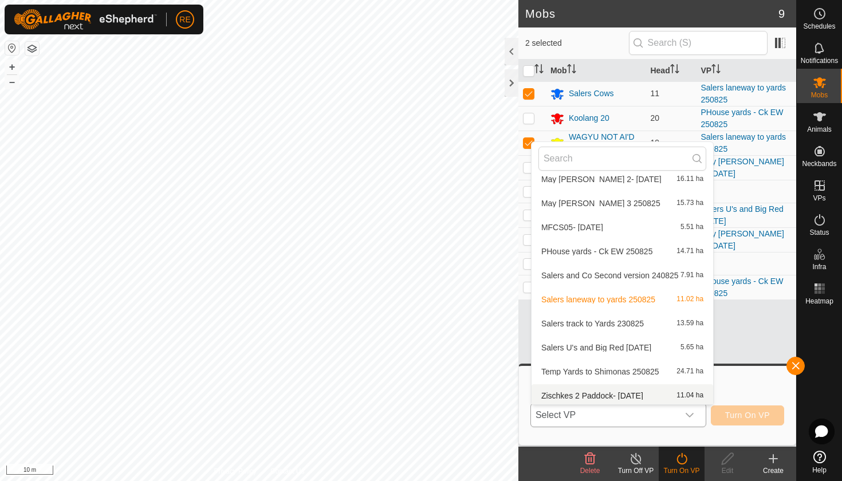
scroll to position [320, 0]
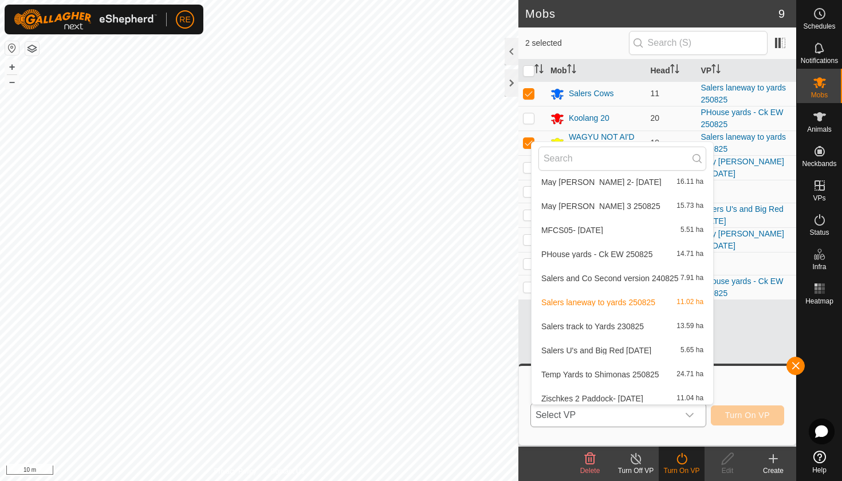
click at [610, 327] on li "Salers track to Yards 230825 13.59 ha" at bounding box center [622, 326] width 182 height 23
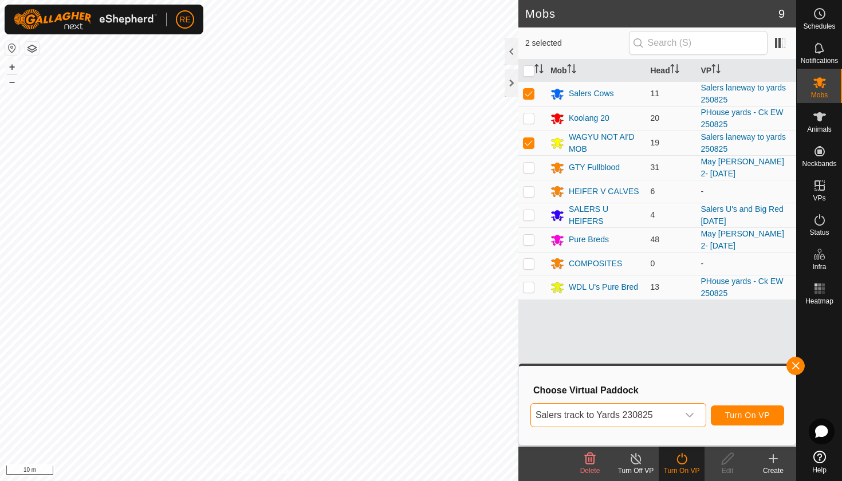
click at [742, 416] on span "Turn On VP" at bounding box center [747, 415] width 45 height 9
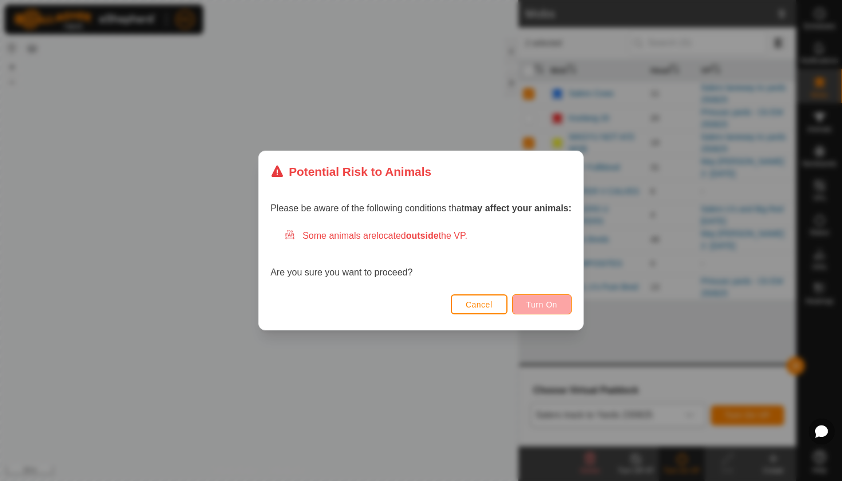
click at [556, 307] on span "Turn On" at bounding box center [541, 304] width 31 height 9
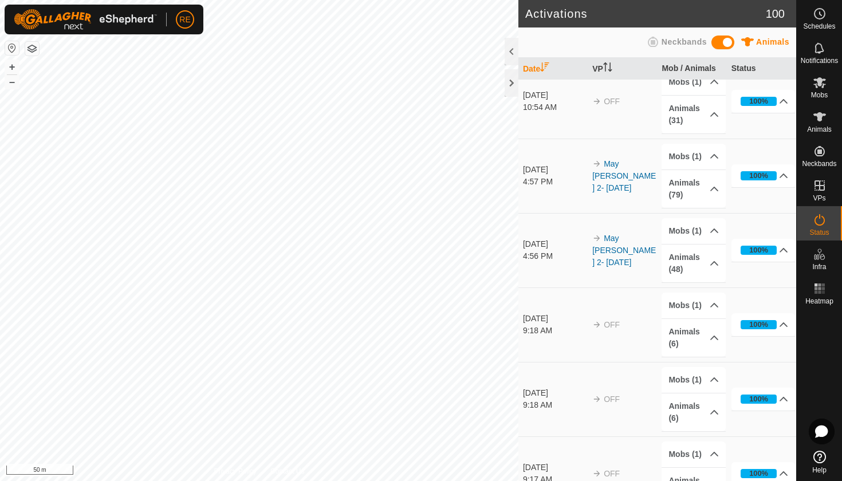
scroll to position [1164, 0]
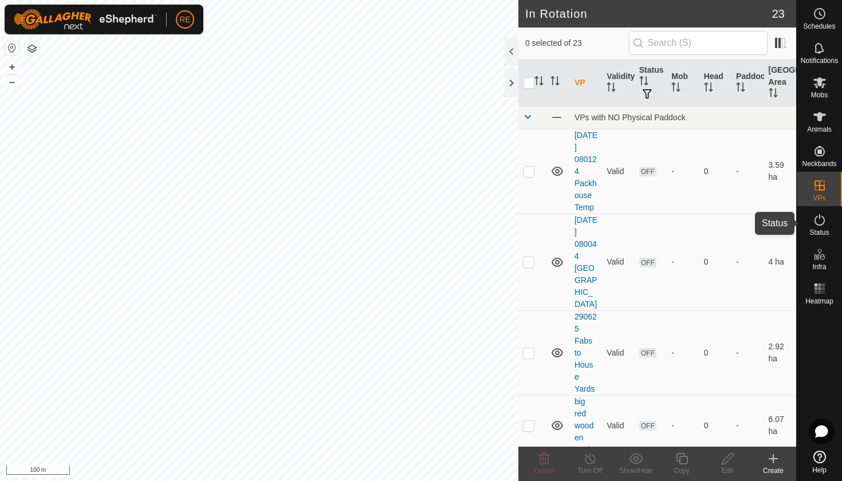
click at [817, 223] on icon at bounding box center [820, 220] width 14 height 14
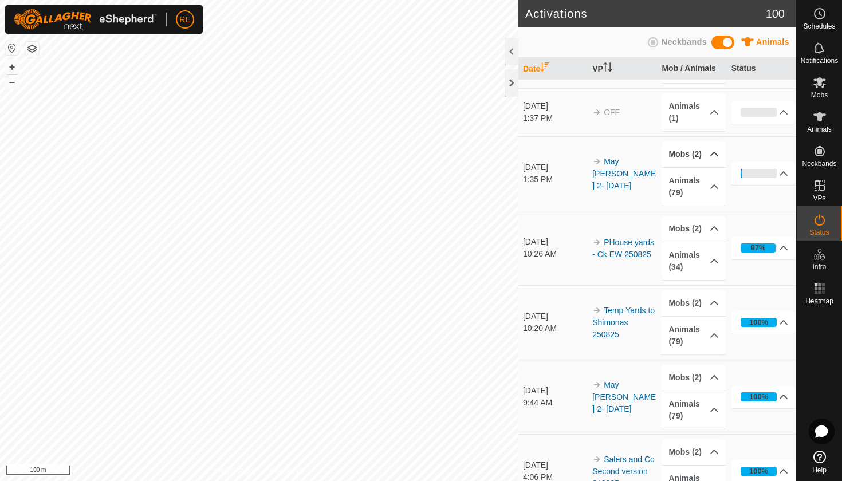
scroll to position [141, 0]
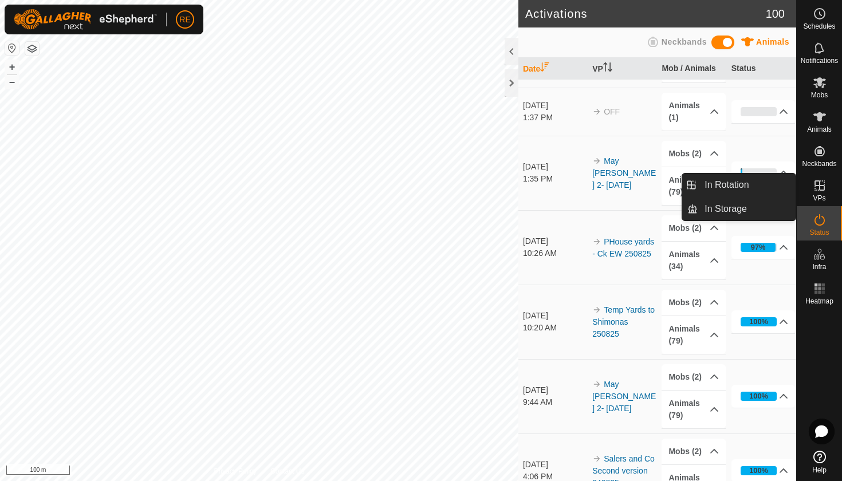
click at [820, 191] on icon at bounding box center [820, 186] width 14 height 14
click at [741, 185] on link "In Rotation" at bounding box center [747, 185] width 98 height 23
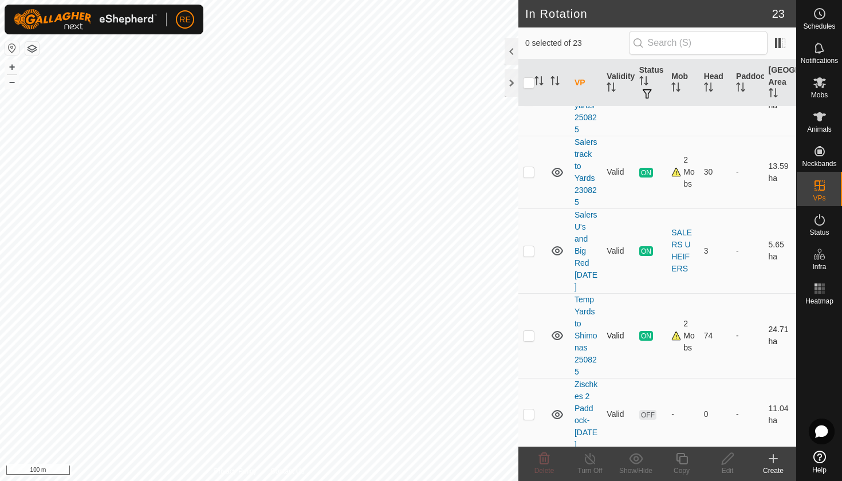
scroll to position [1439, 0]
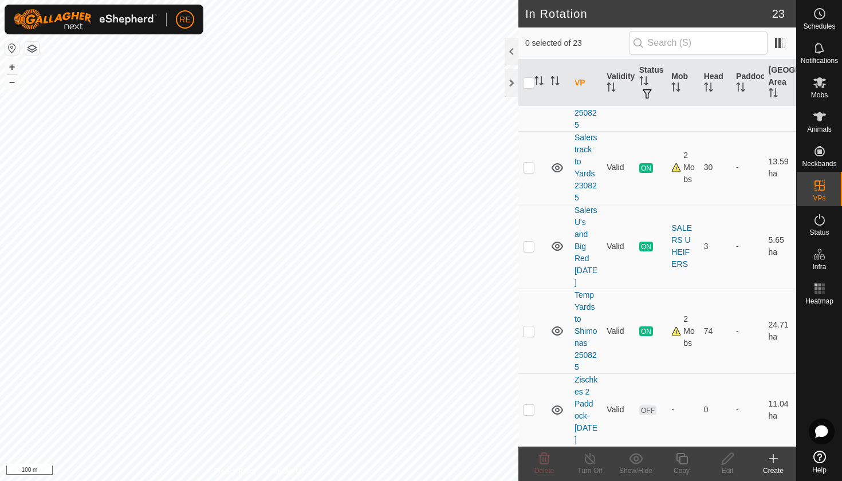
checkbox input "true"
click at [726, 462] on icon at bounding box center [727, 458] width 11 height 11
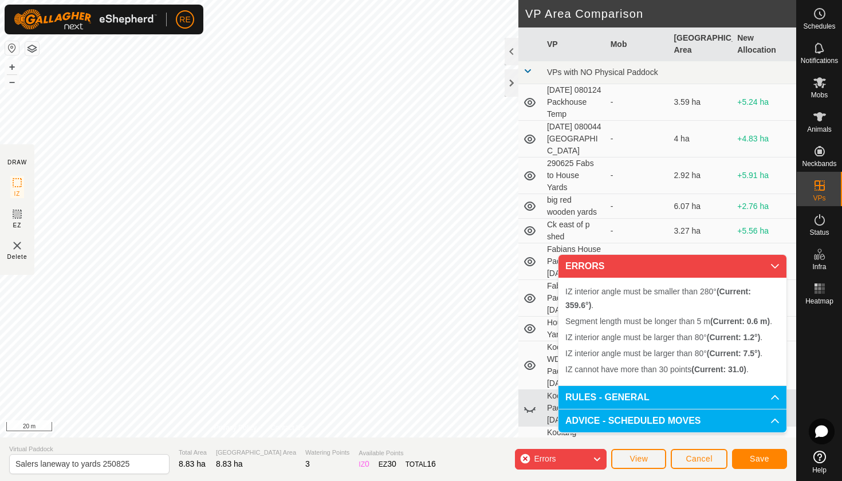
click at [577, 326] on body "RE Schedules Notifications Mobs Animals Neckbands VPs Status Infra Heatmap Help…" at bounding box center [421, 240] width 842 height 481
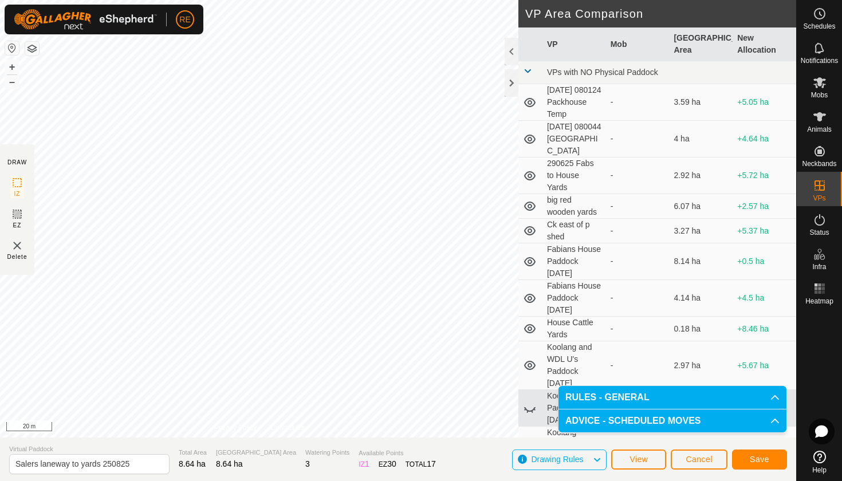
click at [527, 307] on div "DRAW IZ EZ Delete Privacy Policy Contact Us IZ interior angle must be smaller t…" at bounding box center [398, 219] width 796 height 438
click at [759, 462] on span "Save" at bounding box center [759, 459] width 19 height 9
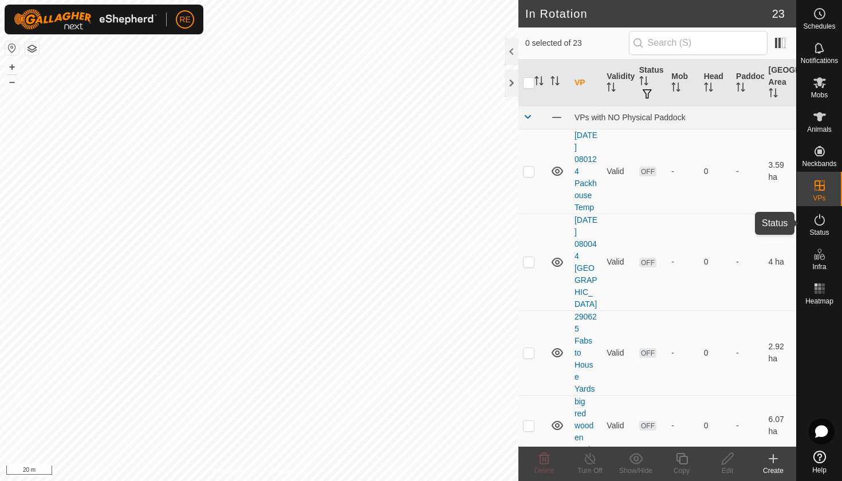
click at [823, 222] on icon at bounding box center [820, 220] width 14 height 14
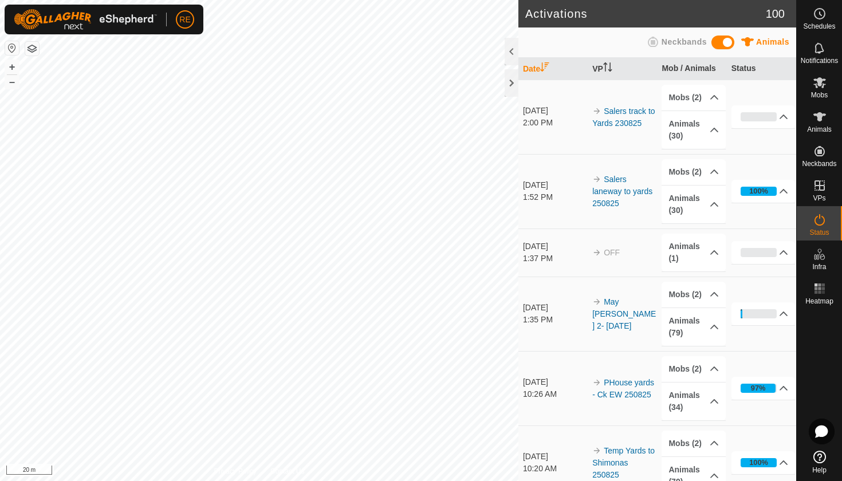
click at [823, 222] on icon at bounding box center [820, 220] width 14 height 14
